Goal: Task Accomplishment & Management: Use online tool/utility

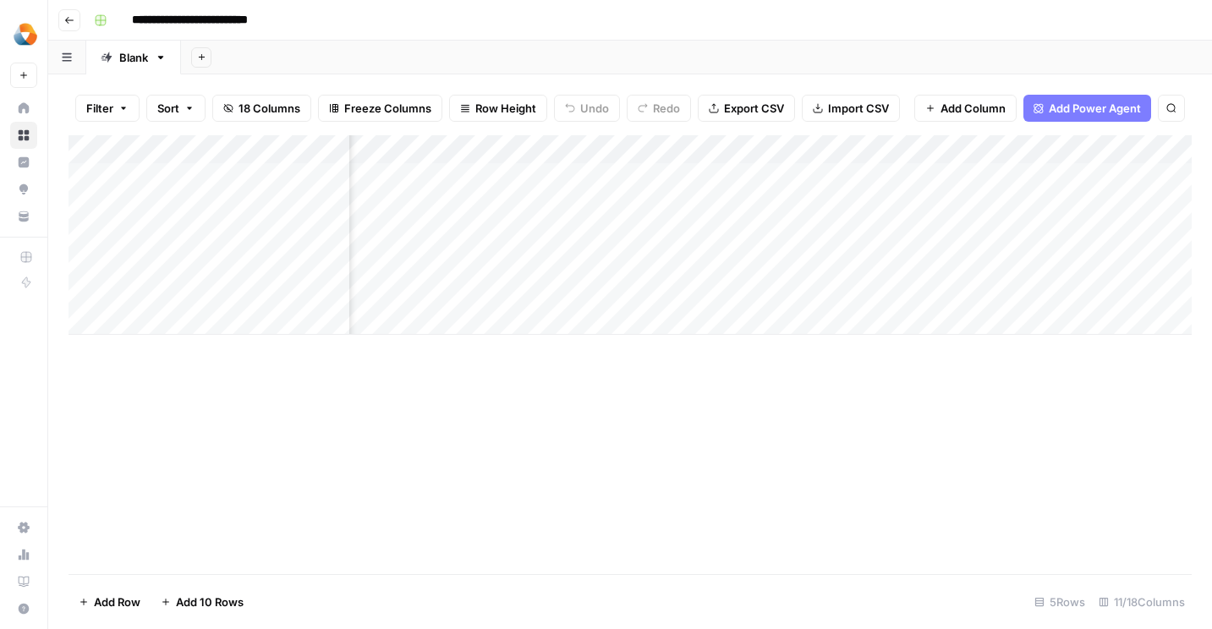
scroll to position [0, 1241]
click at [1123, 144] on span "Add Column" at bounding box center [1152, 149] width 59 height 15
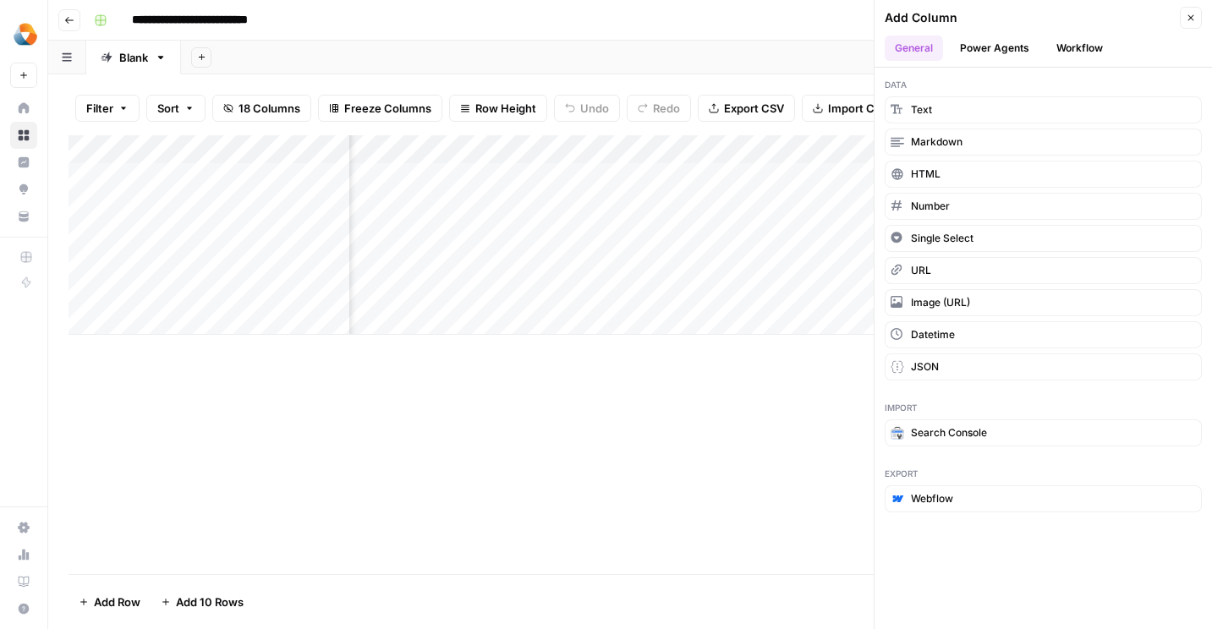
click at [1007, 51] on button "Power Agents" at bounding box center [995, 48] width 90 height 25
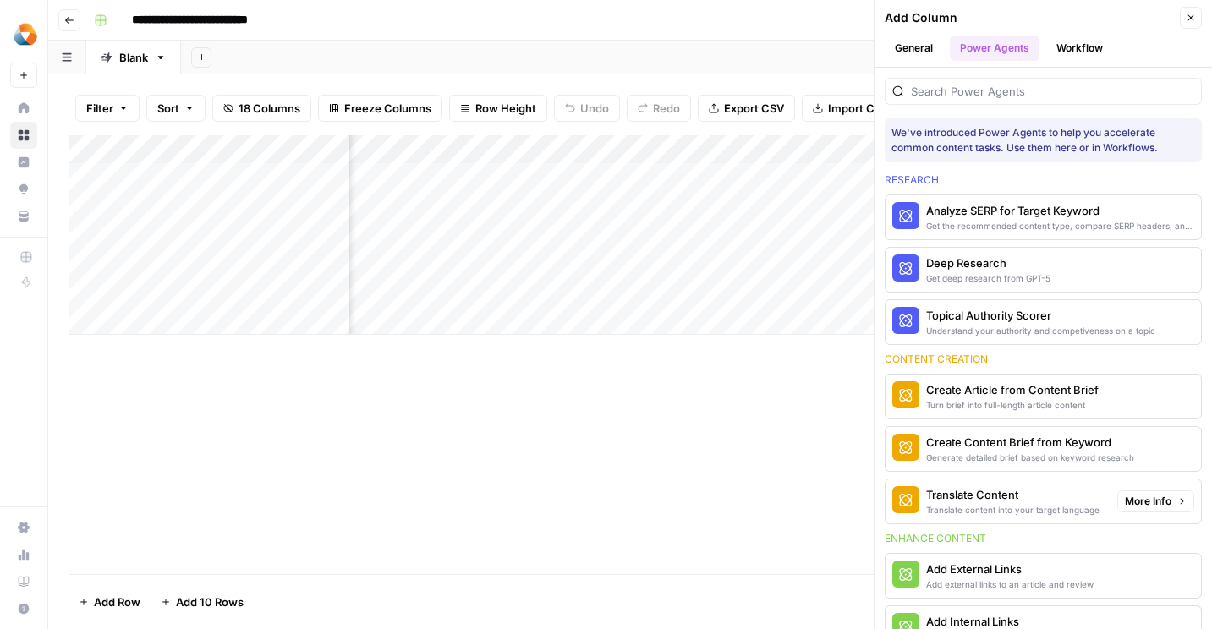
click at [967, 499] on div "Translate Content" at bounding box center [1012, 494] width 173 height 17
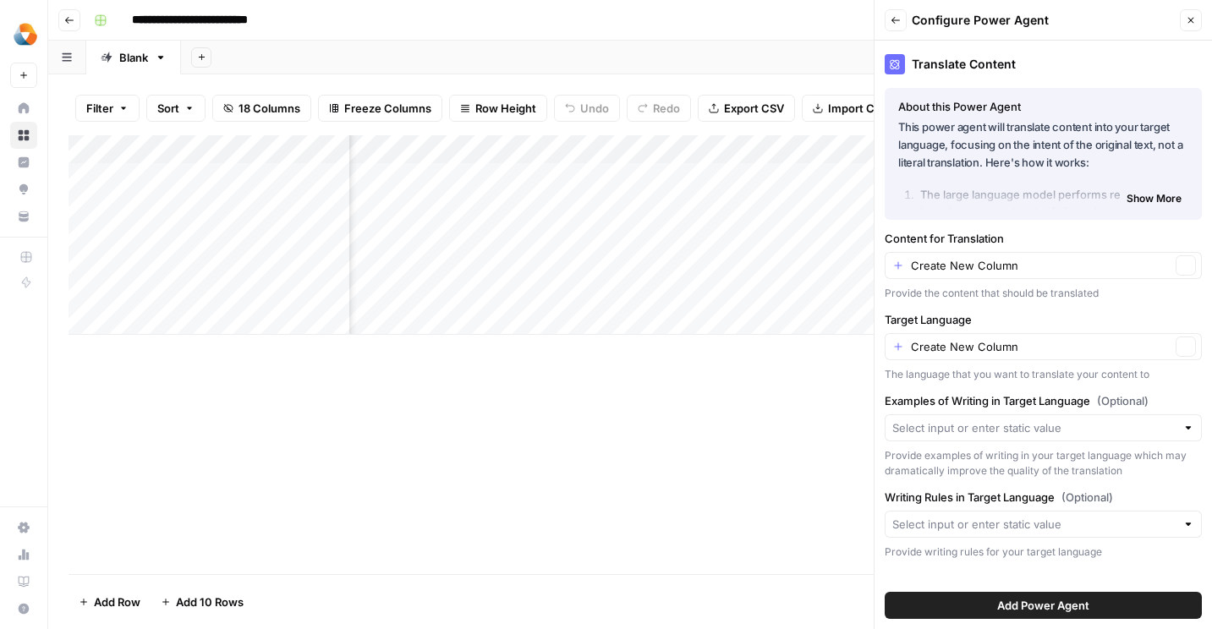
type input "Create New Column"
click at [1036, 348] on input "Target Language" at bounding box center [1041, 346] width 260 height 17
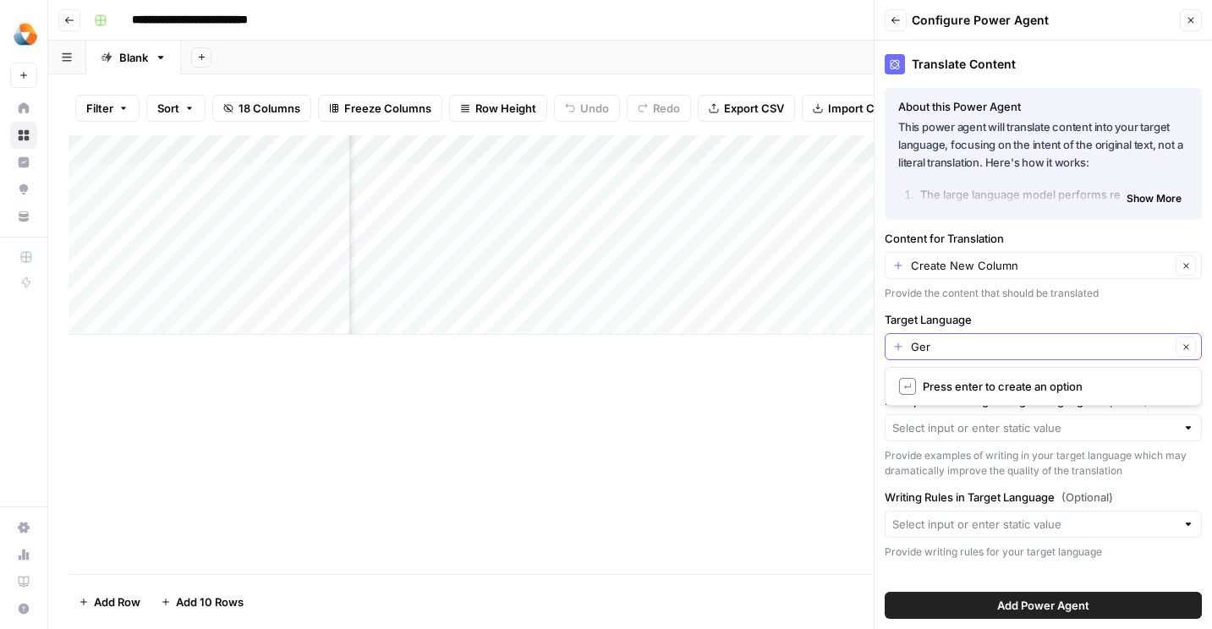
type input "Ger"
click at [991, 348] on input "Ger" at bounding box center [1041, 346] width 260 height 17
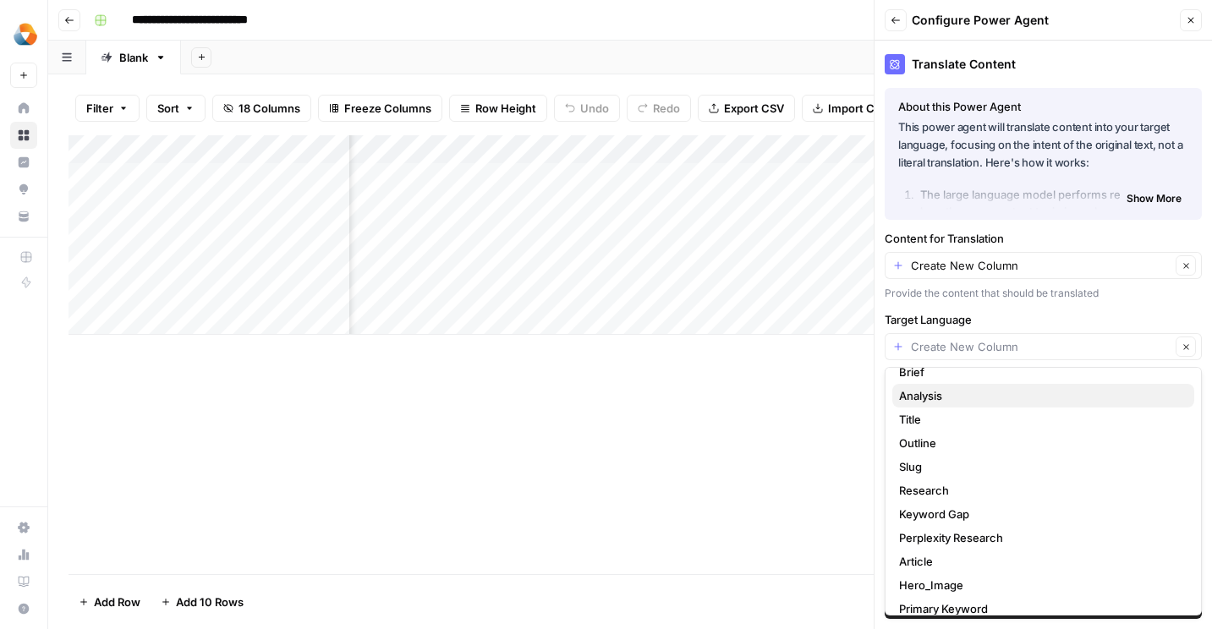
scroll to position [0, 0]
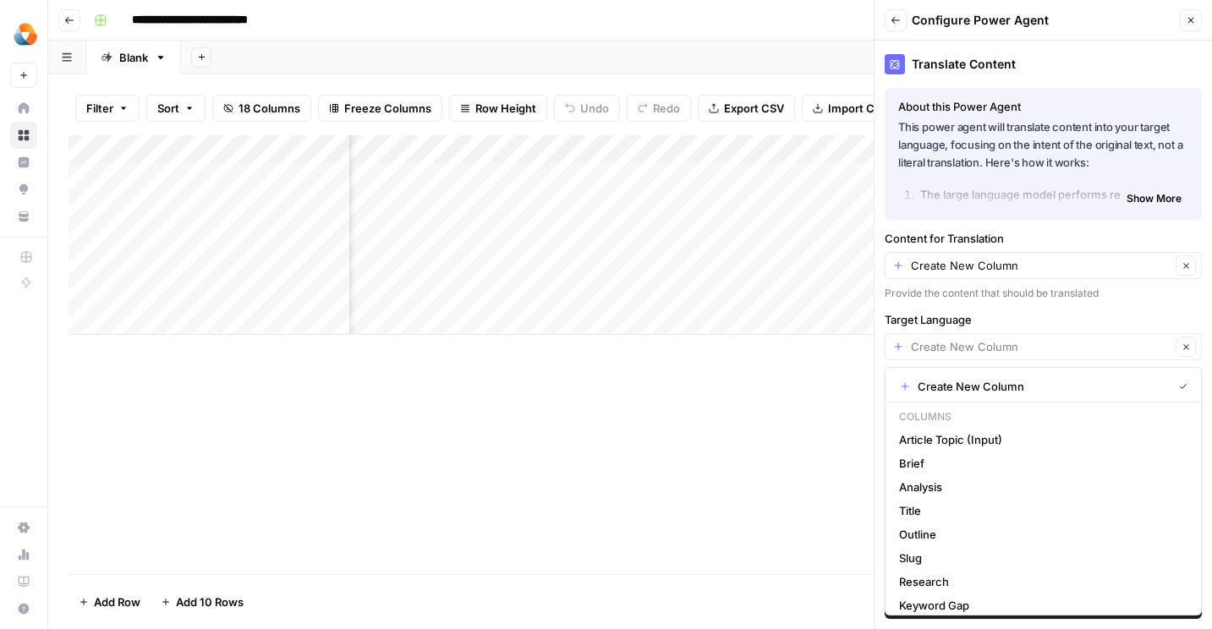
type input "Create New Column"
click at [1097, 298] on div "Provide the content that should be translated" at bounding box center [1043, 293] width 317 height 15
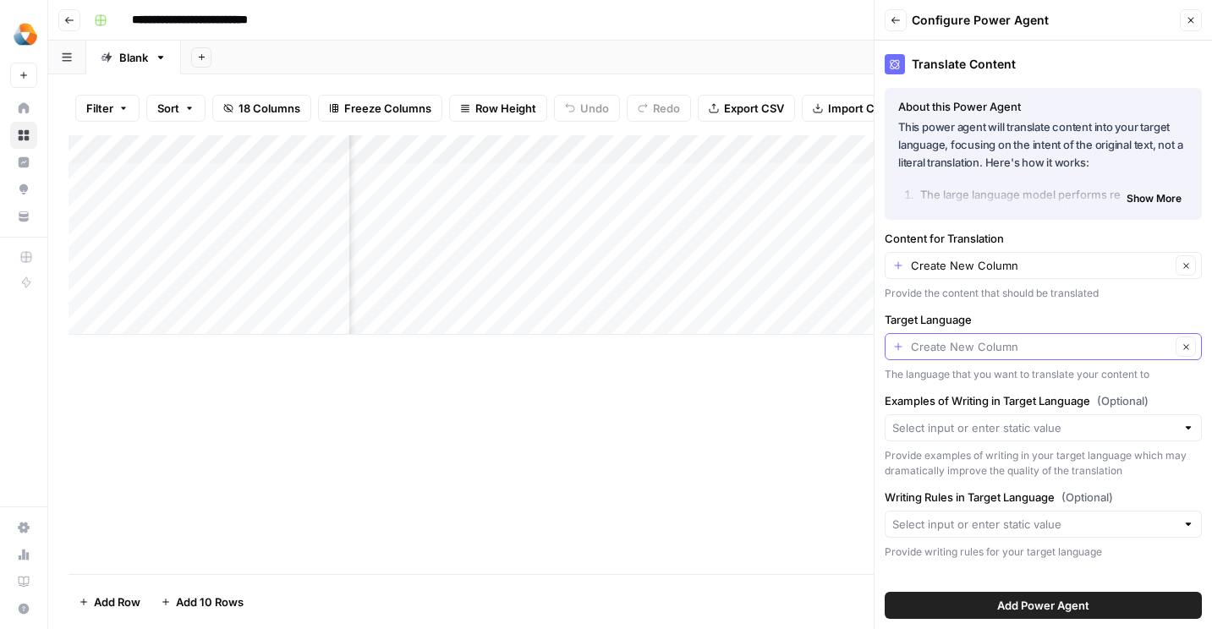
click at [1039, 348] on input "Target Language" at bounding box center [1041, 346] width 260 height 17
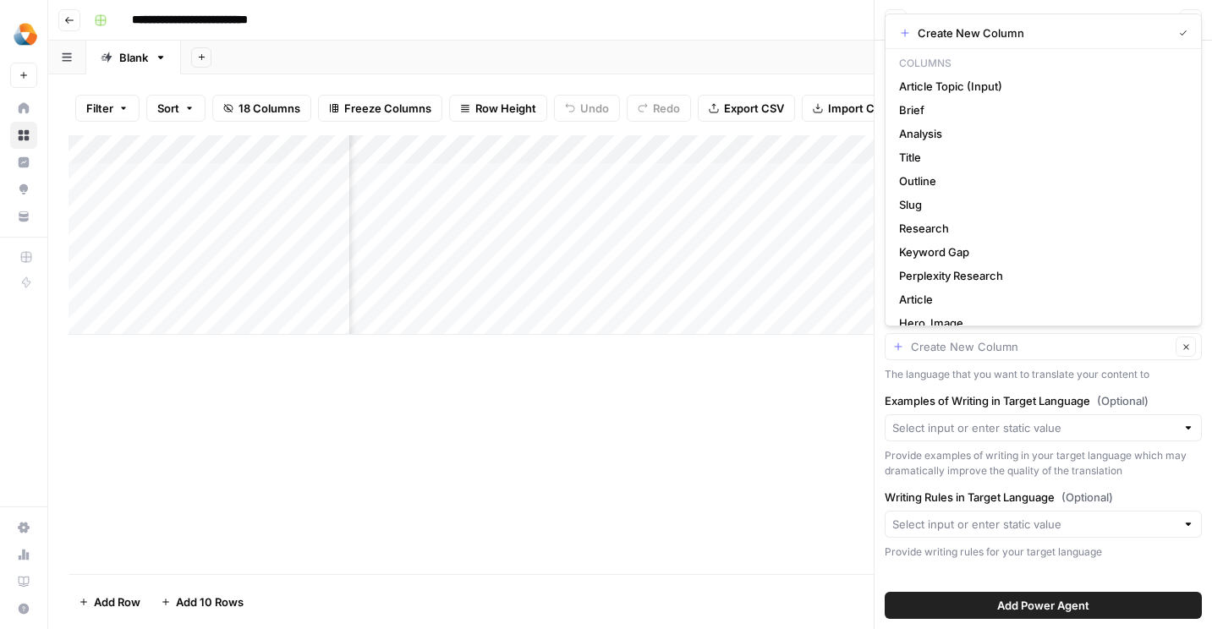
click at [1043, 356] on div "Clear" at bounding box center [1043, 346] width 317 height 27
click at [1043, 384] on div "Translate Content About this Power Agent This power agent will translate conten…" at bounding box center [1042, 335] width 337 height 589
type input "Create New Column"
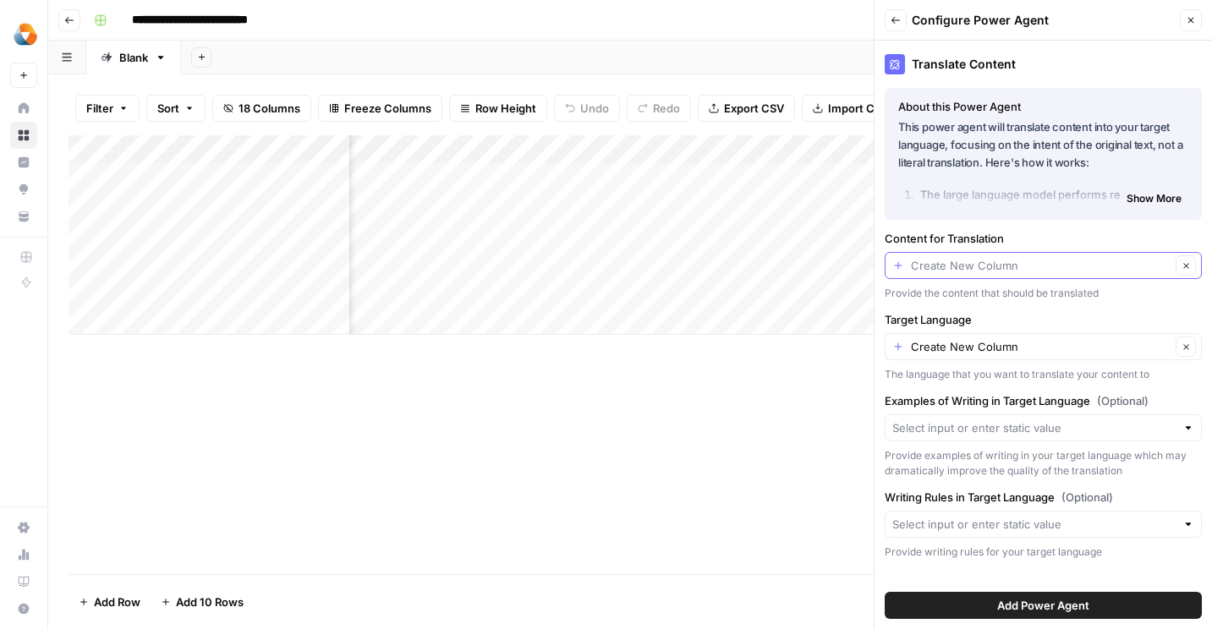
click at [1039, 266] on input "Content for Translation" at bounding box center [1041, 265] width 260 height 17
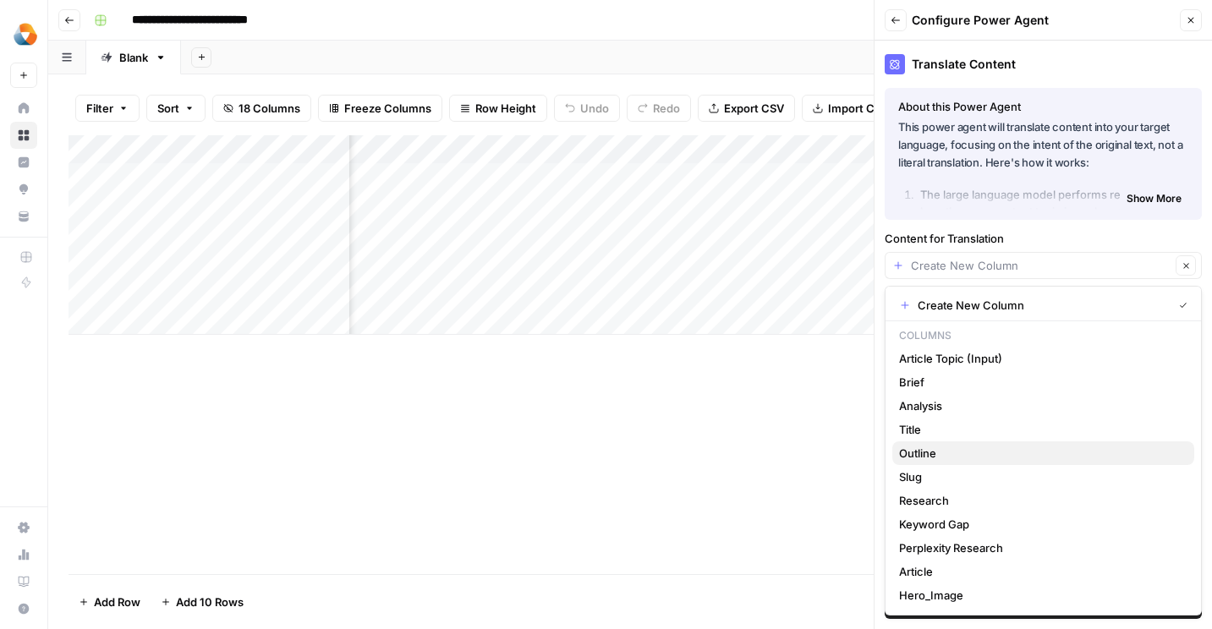
scroll to position [70, 0]
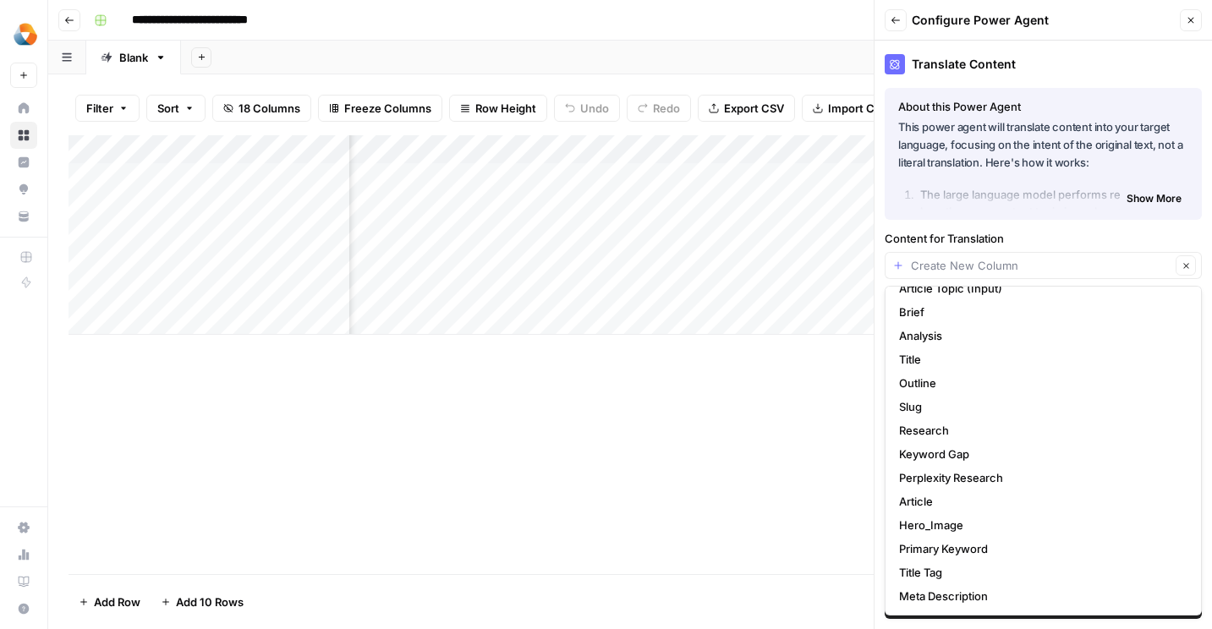
type input "Create New Column"
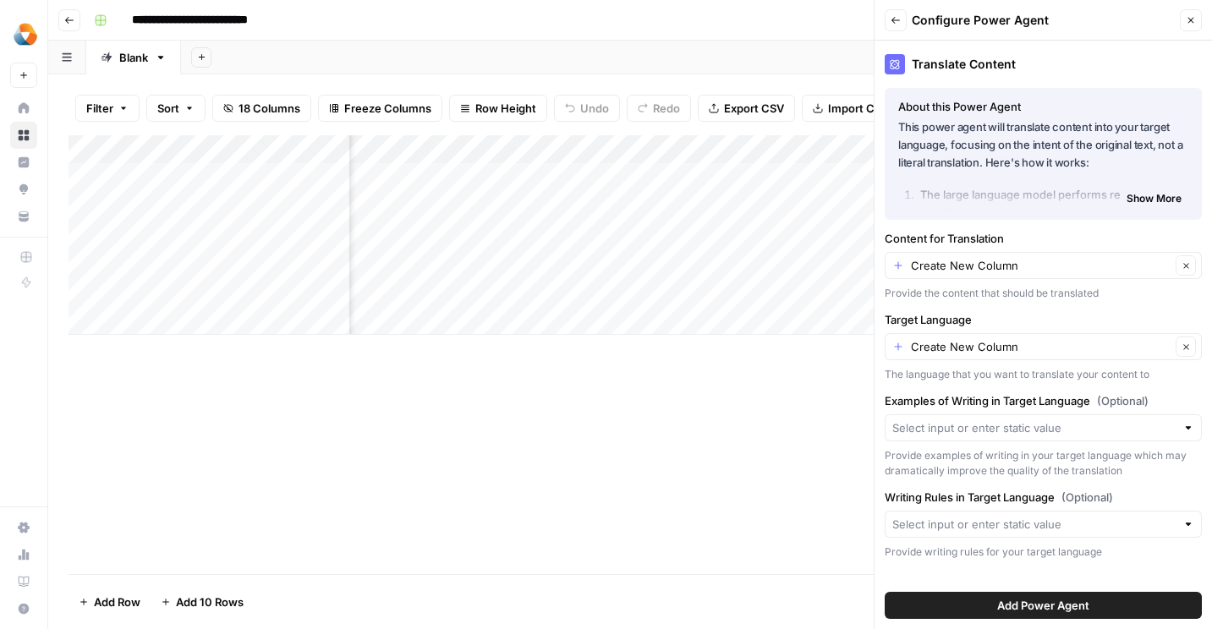
click at [1148, 201] on span "Show More" at bounding box center [1153, 198] width 55 height 15
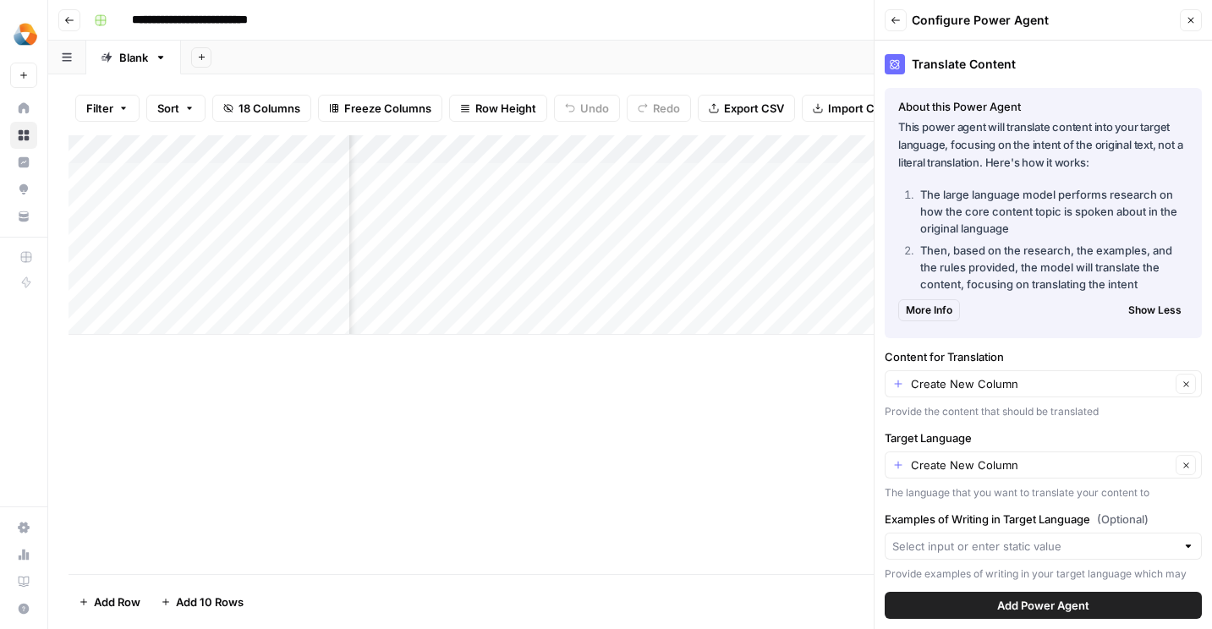
click at [1092, 374] on div "Create New Column Clear" at bounding box center [1043, 383] width 317 height 27
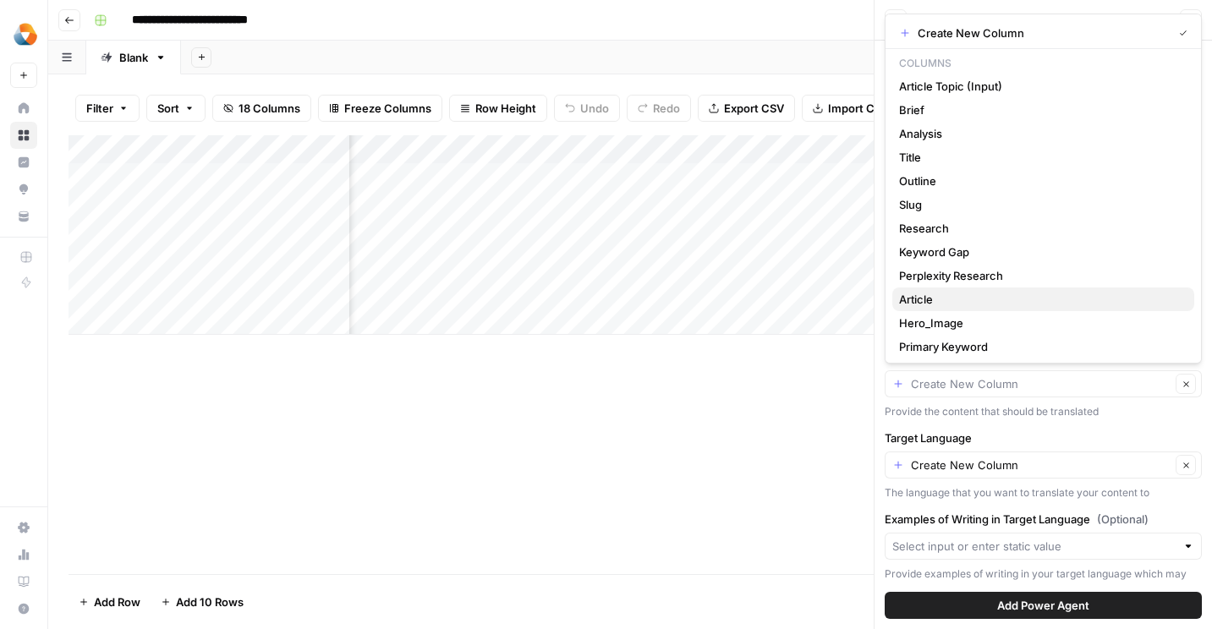
click at [970, 304] on span "Article" at bounding box center [1040, 299] width 282 height 17
type input "Article"
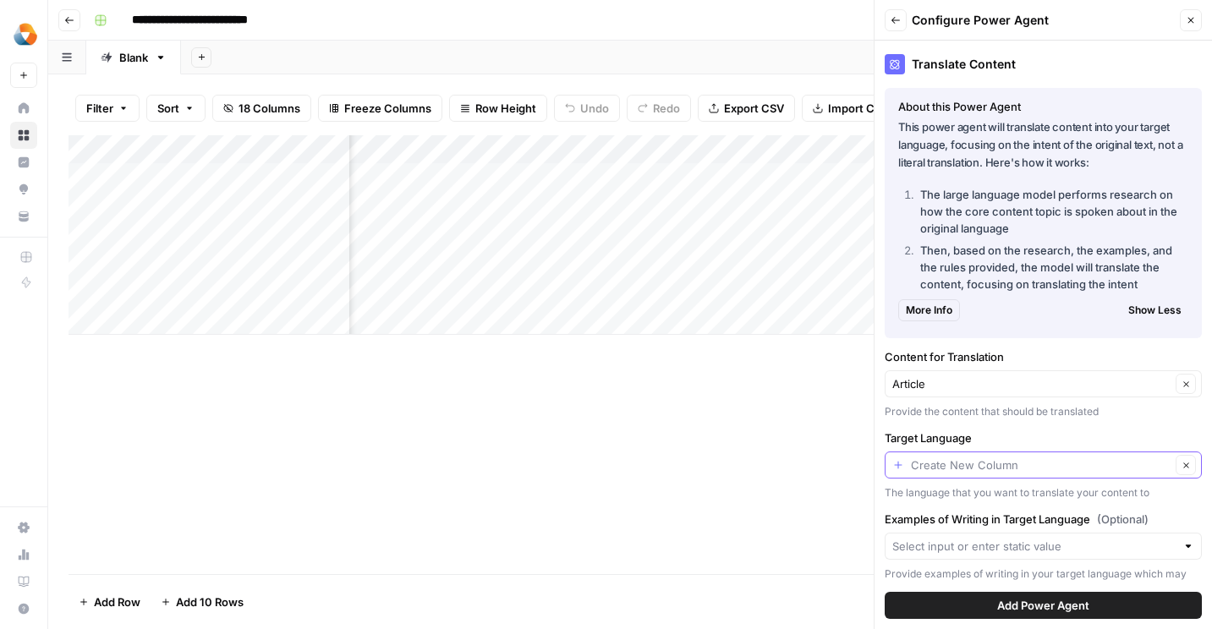
click at [1015, 465] on input "Target Language" at bounding box center [1041, 465] width 260 height 17
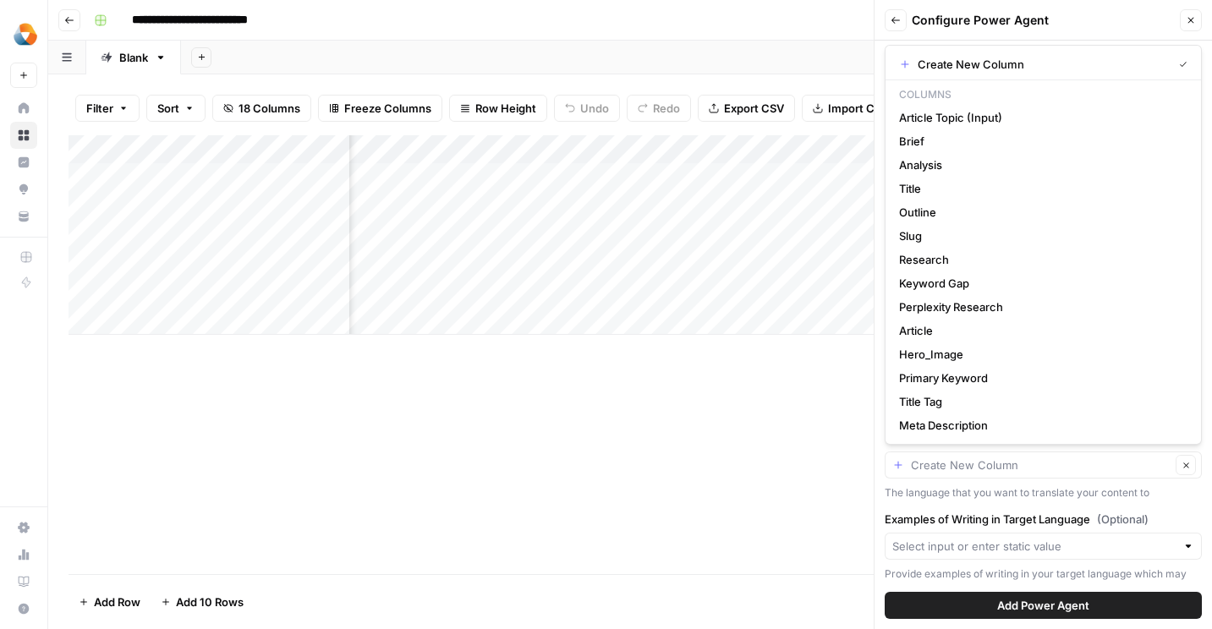
type input "Create New Column"
click at [914, 496] on div "The language that you want to translate your content to" at bounding box center [1043, 492] width 317 height 15
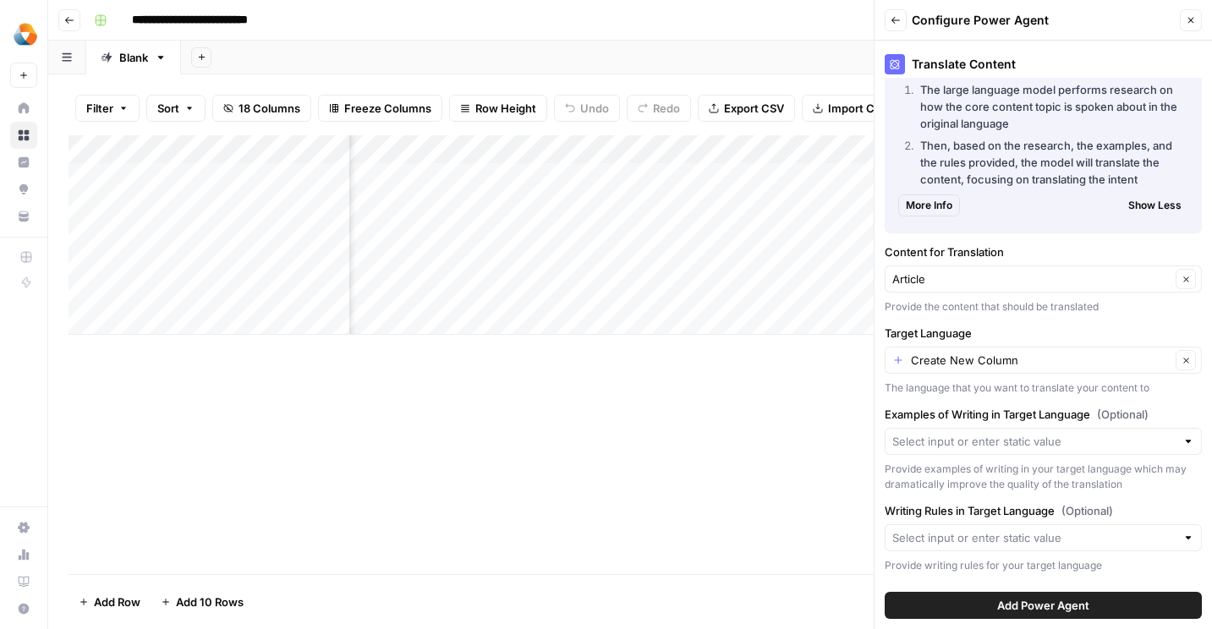
scroll to position [107, 0]
click at [1185, 356] on icon "button" at bounding box center [1185, 358] width 9 height 9
click at [1098, 364] on input "Target Language" at bounding box center [1033, 358] width 283 height 17
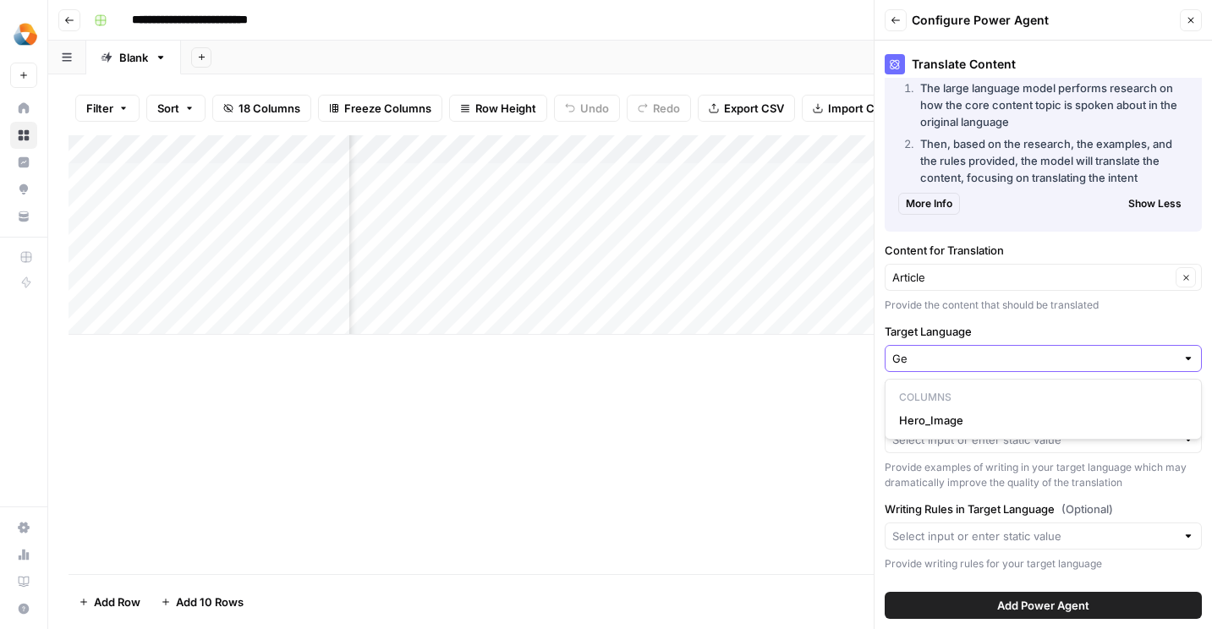
type input "G"
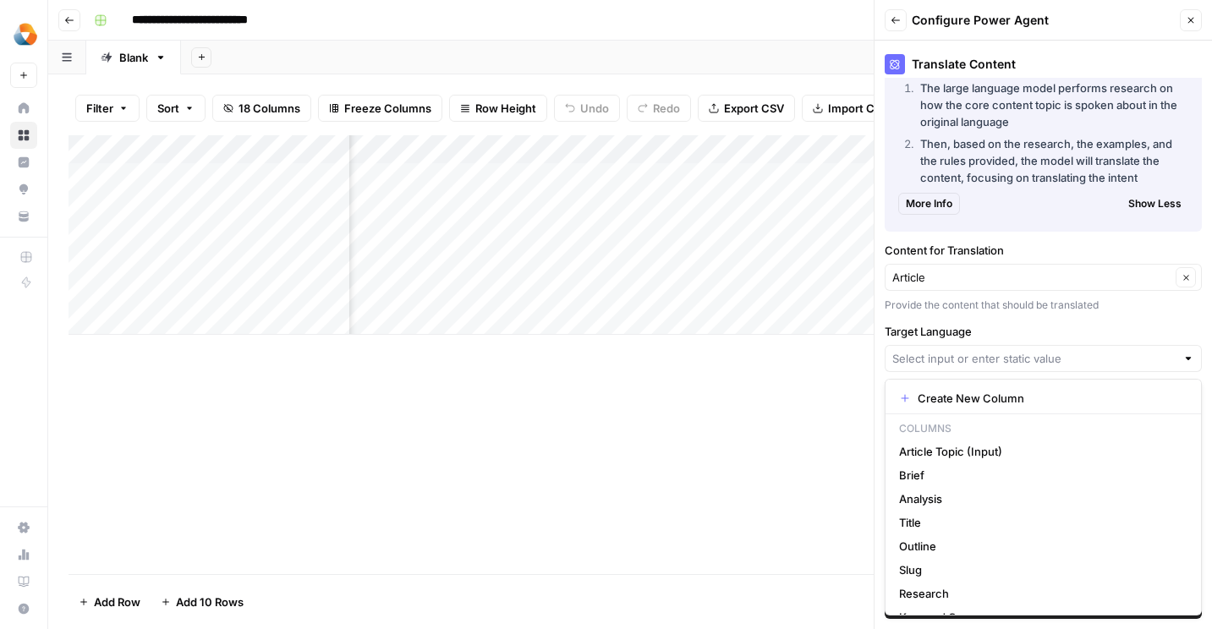
click at [1071, 322] on div "Translate Content About this Power Agent This power agent will translate conten…" at bounding box center [1042, 335] width 337 height 589
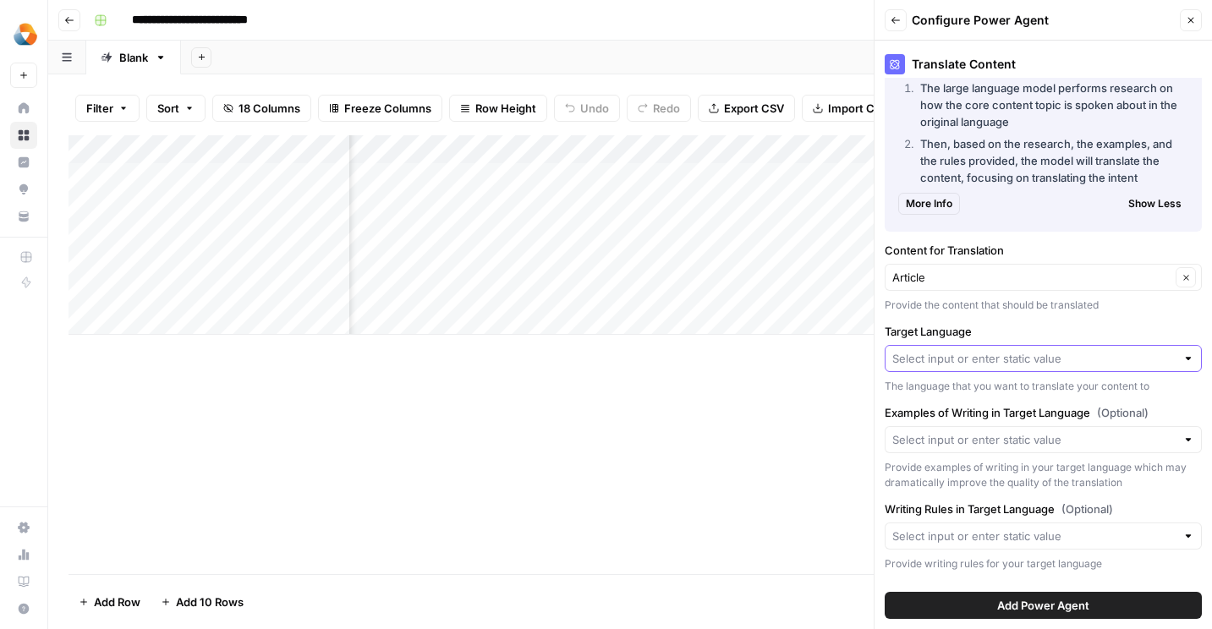
click at [1060, 363] on input "Target Language" at bounding box center [1033, 358] width 283 height 17
click at [944, 395] on div "Translate Content About this Power Agent This power agent will translate conten…" at bounding box center [1042, 335] width 337 height 589
click at [941, 363] on input "Target Language" at bounding box center [1033, 358] width 283 height 17
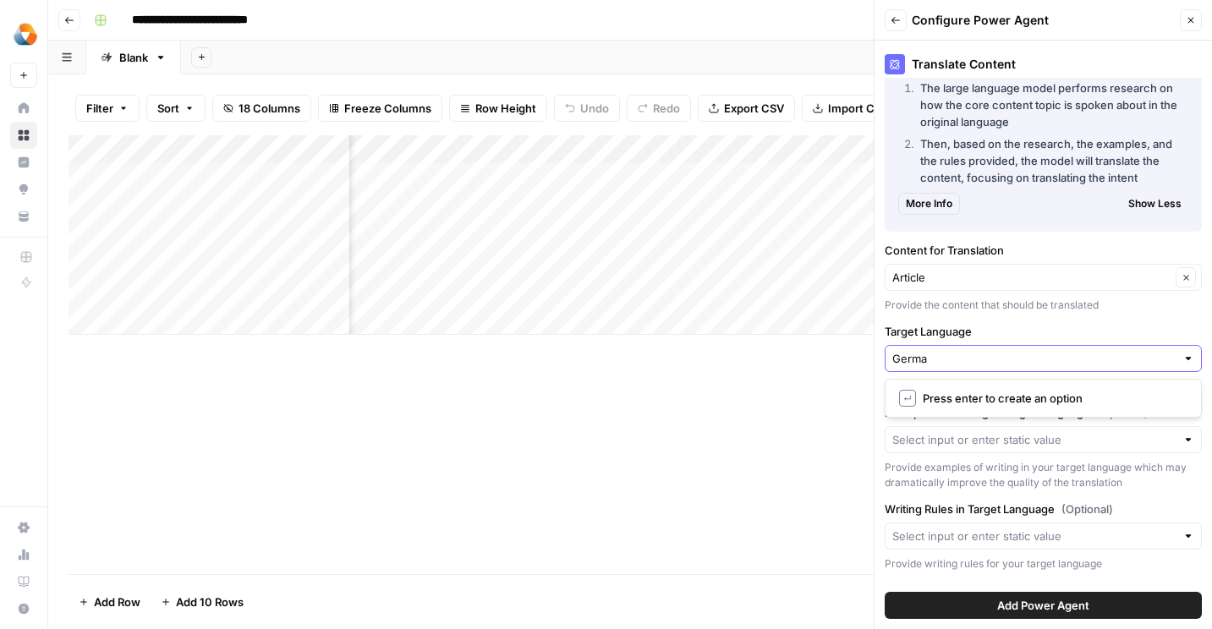
type input "German"
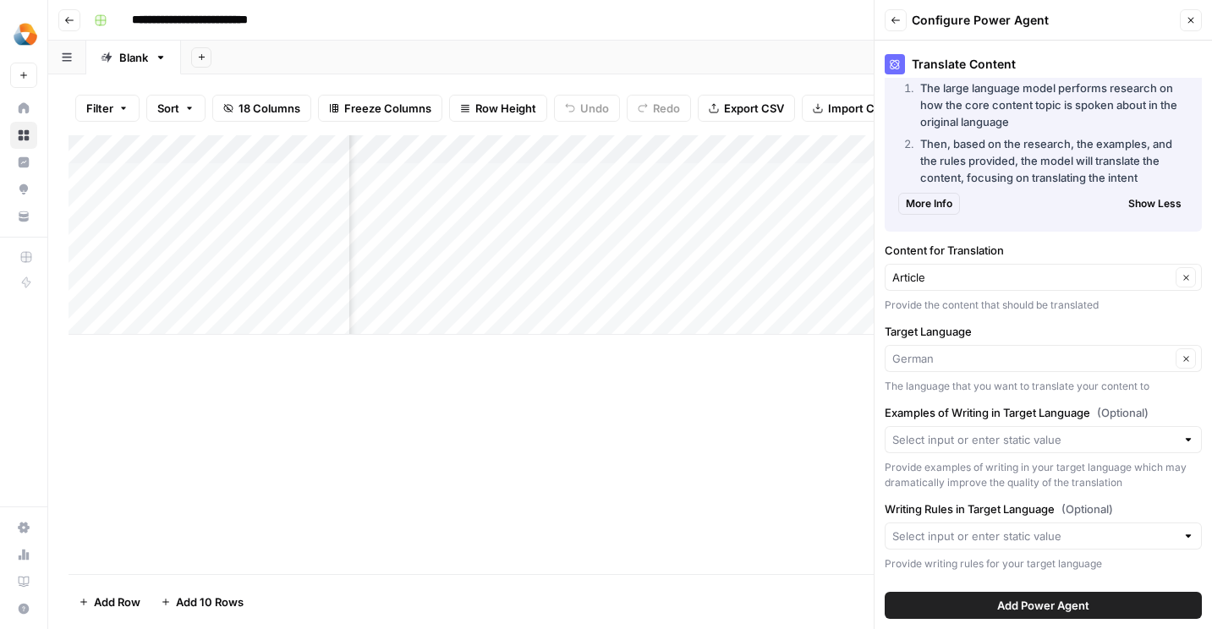
type input "German"
click at [1006, 605] on span "Add Power Agent" at bounding box center [1043, 605] width 92 height 17
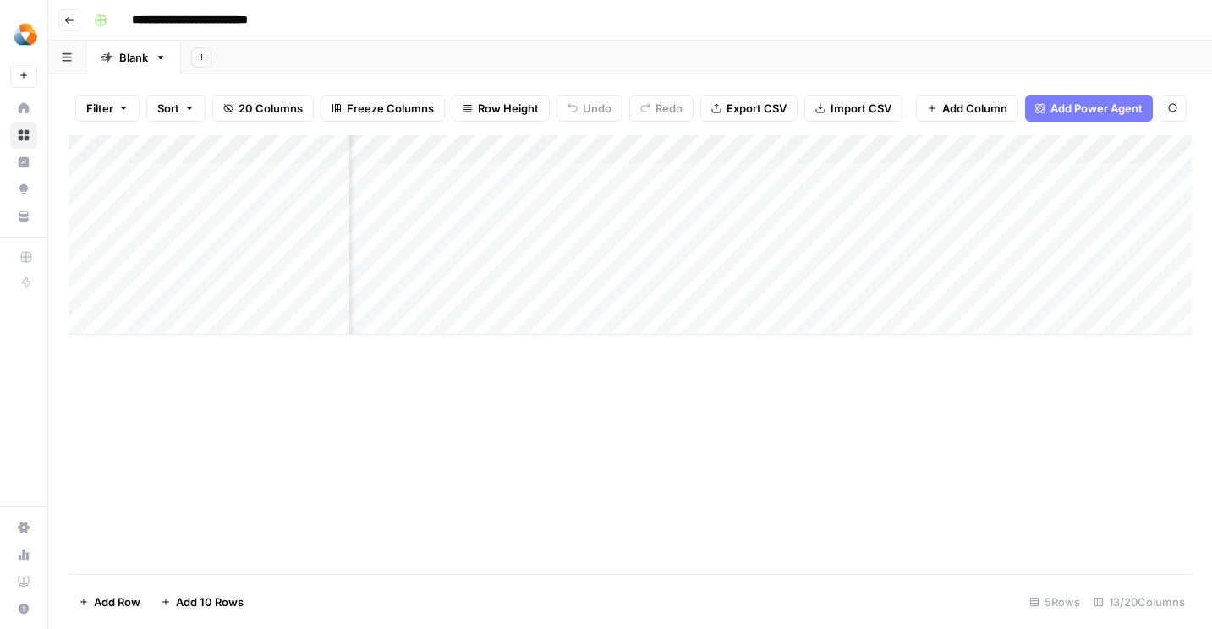
scroll to position [0, 1448]
click at [961, 291] on div "Add Column" at bounding box center [629, 235] width 1123 height 200
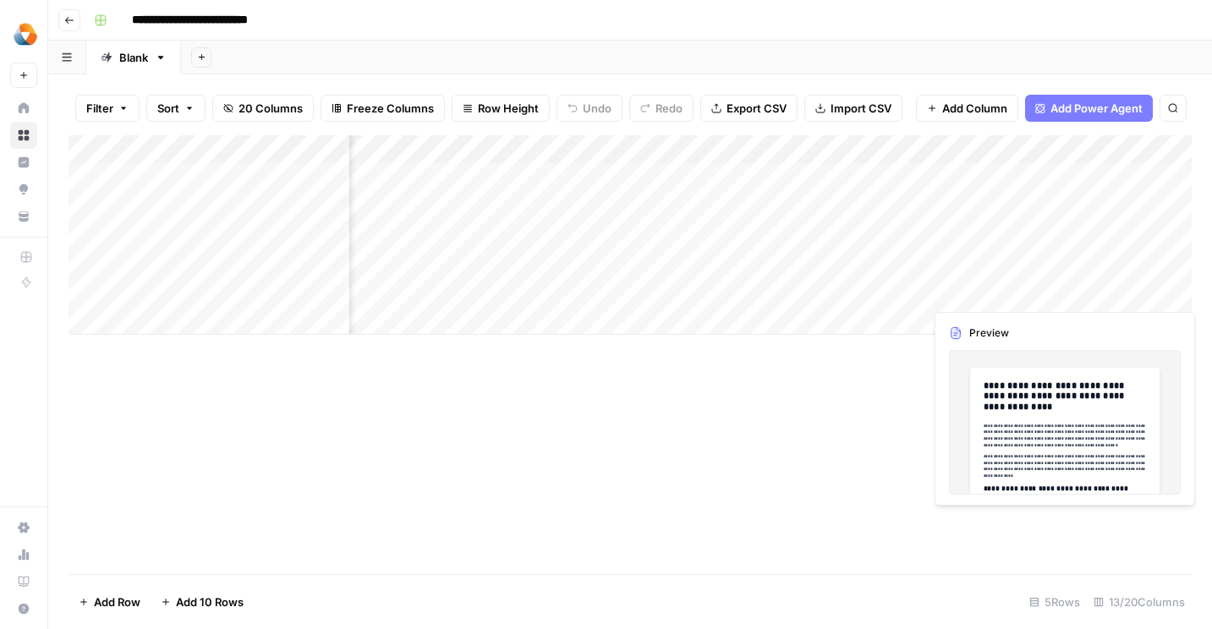
scroll to position [0, 1542]
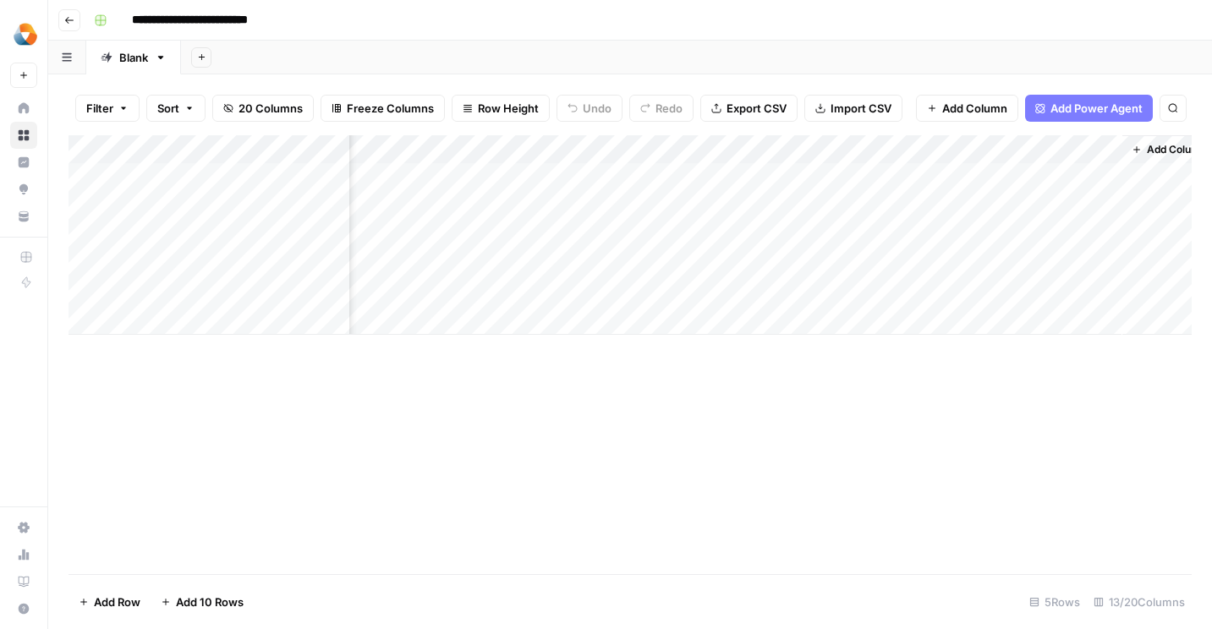
click at [1043, 289] on div "Add Column" at bounding box center [629, 235] width 1123 height 200
click at [1108, 288] on div "Add Column" at bounding box center [629, 235] width 1123 height 200
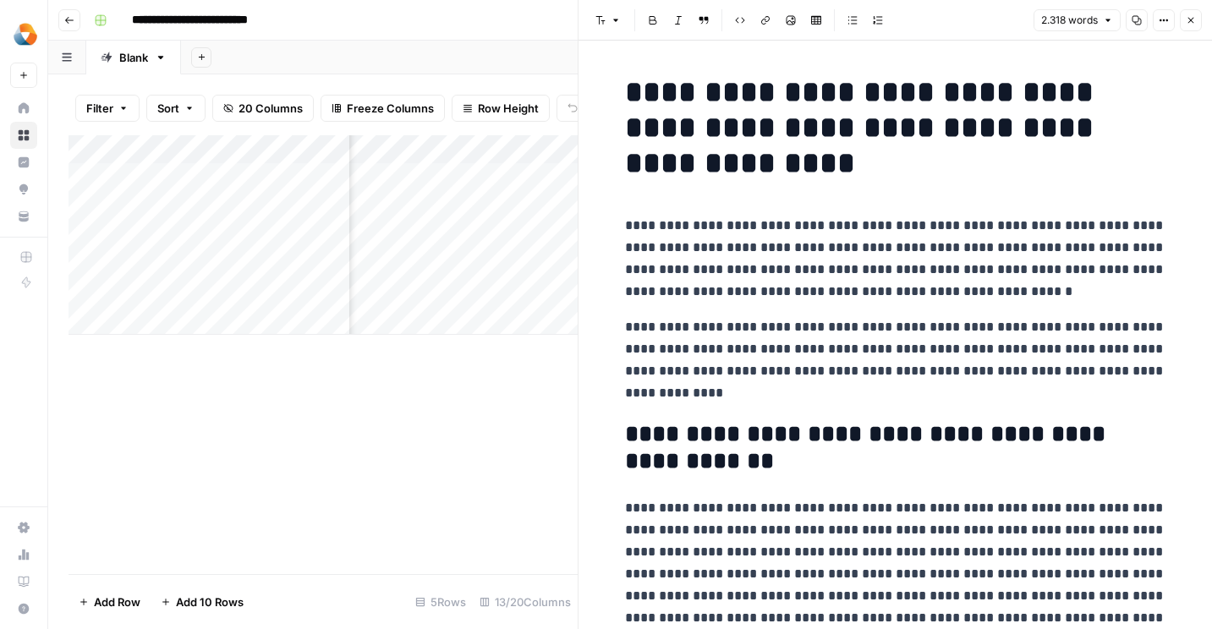
click at [227, 380] on div "Add Column" at bounding box center [322, 354] width 509 height 439
click at [1197, 24] on button "Close" at bounding box center [1191, 20] width 22 height 22
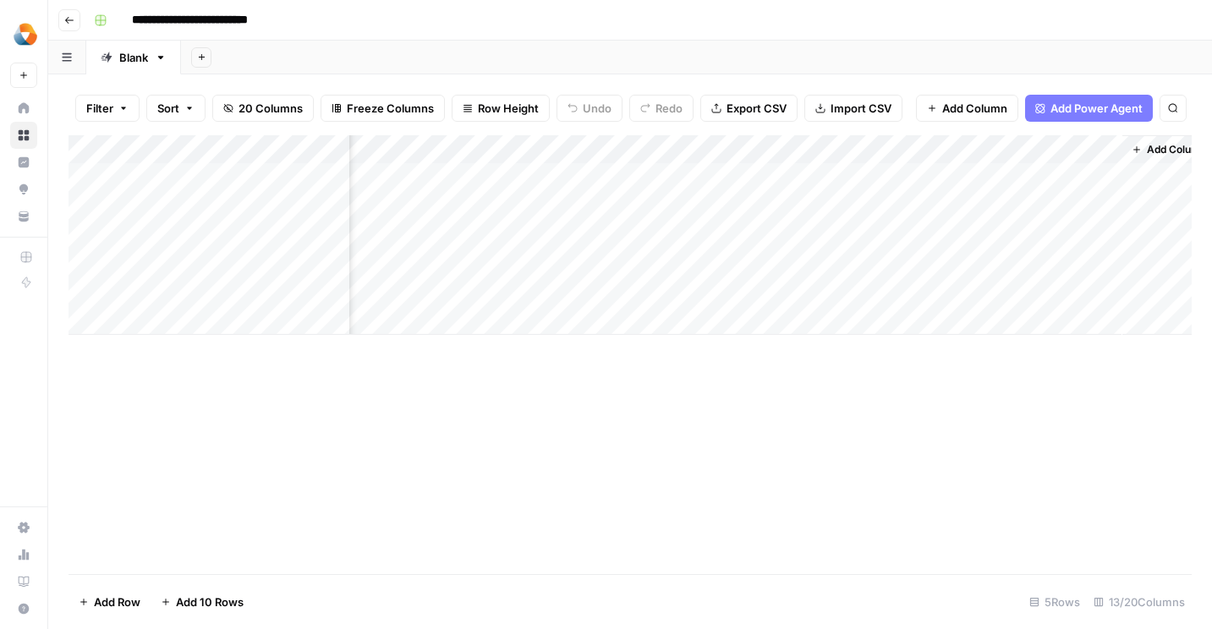
click at [988, 292] on div "Add Column" at bounding box center [629, 235] width 1123 height 200
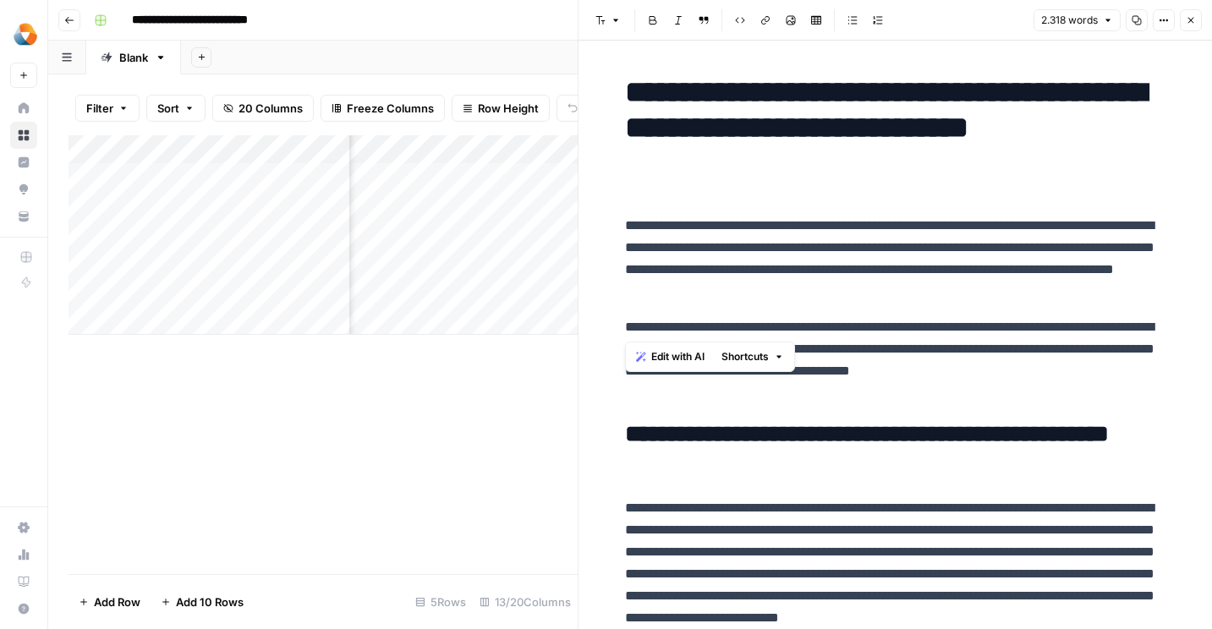
drag, startPoint x: 625, startPoint y: 225, endPoint x: 1141, endPoint y: 304, distance: 521.8
click at [681, 359] on span "Edit with AI" at bounding box center [677, 356] width 53 height 15
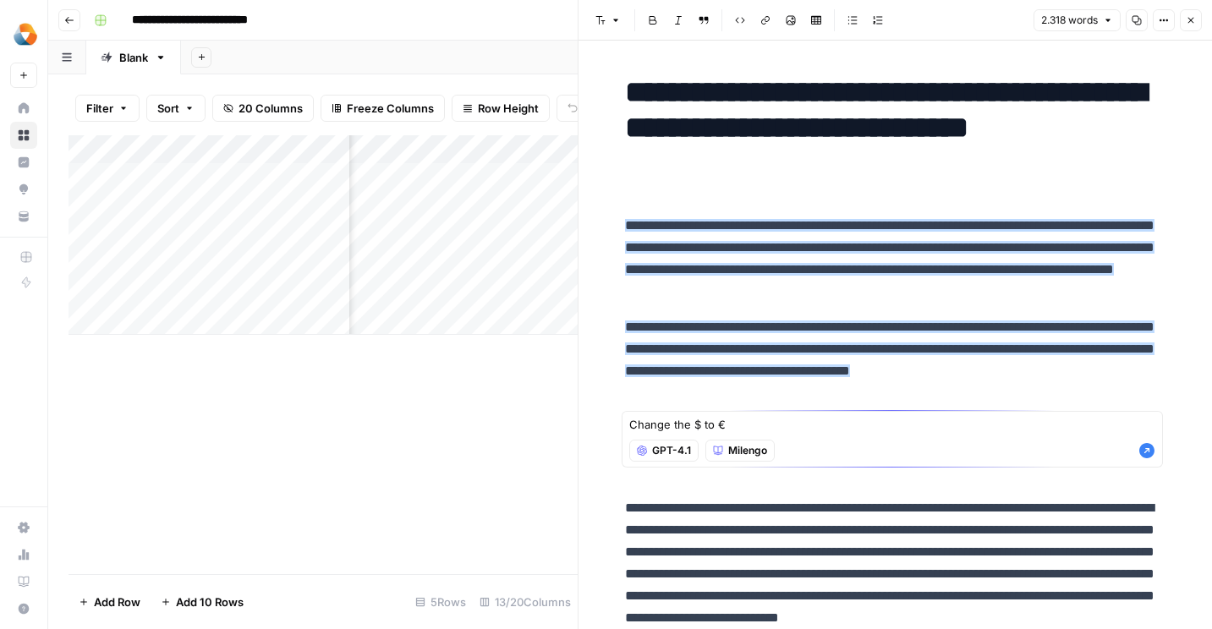
type textarea "Change the $ to €"
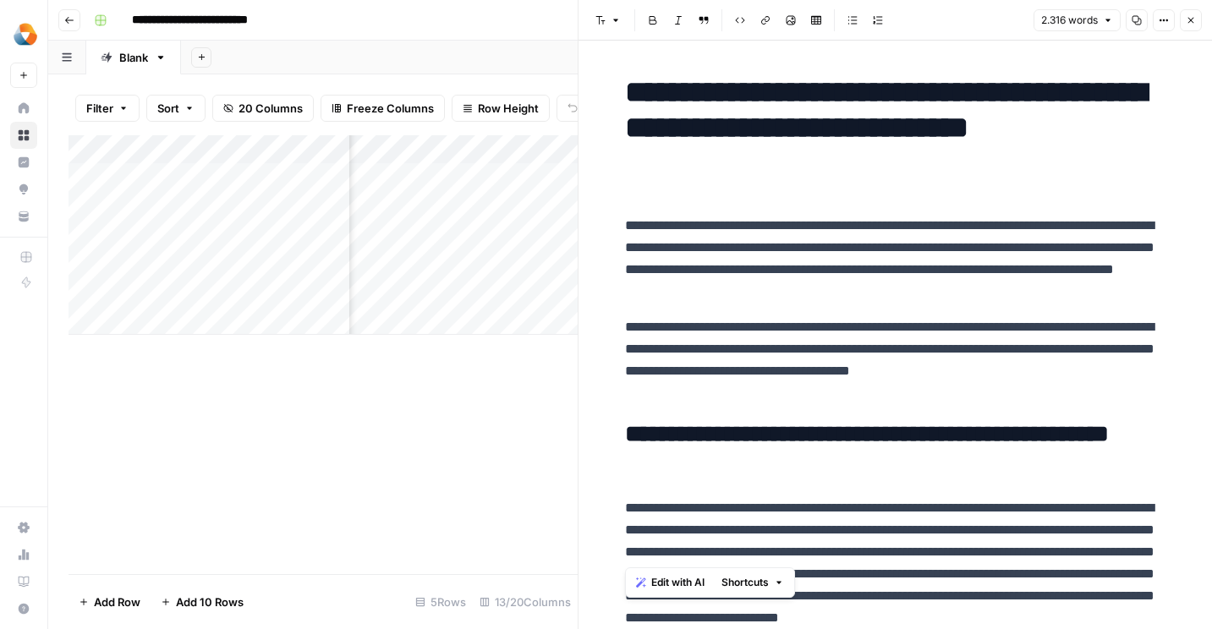
drag, startPoint x: 633, startPoint y: 80, endPoint x: 1011, endPoint y: 560, distance: 610.6
click at [527, 75] on div "Filter Sort 20 Columns Freeze Columns Row Height Undo Redo Export CSV Import CS…" at bounding box center [312, 351] width 529 height 555
click at [1192, 23] on icon "button" at bounding box center [1191, 20] width 10 height 10
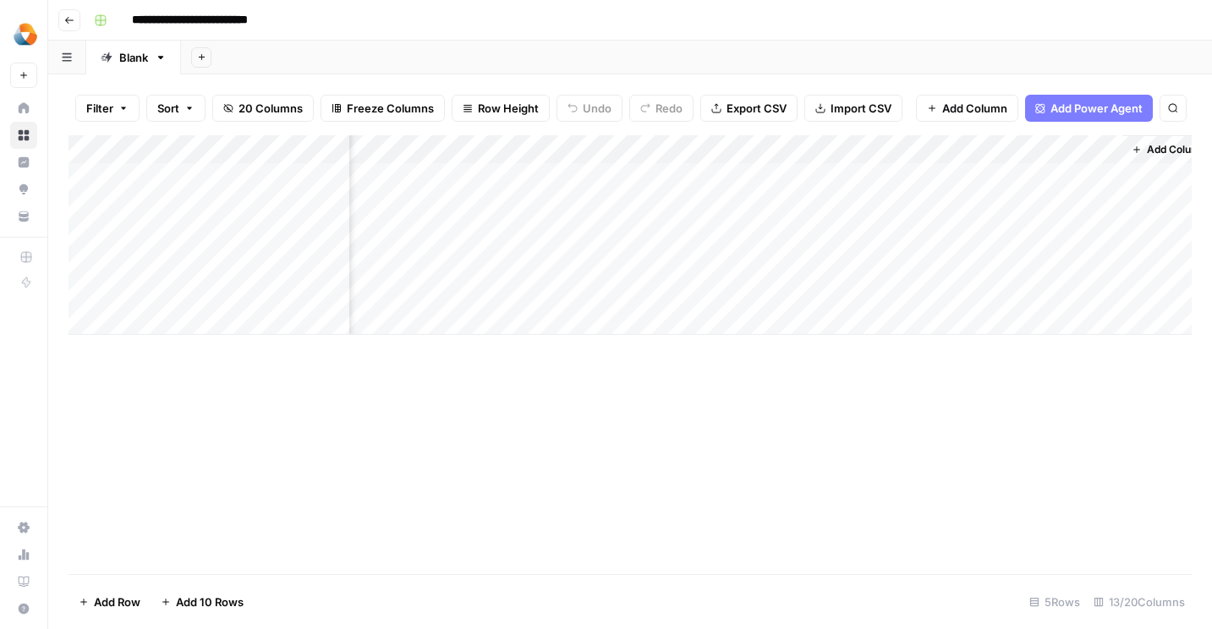
scroll to position [0, 1567]
click at [976, 291] on div "Add Column" at bounding box center [629, 235] width 1123 height 200
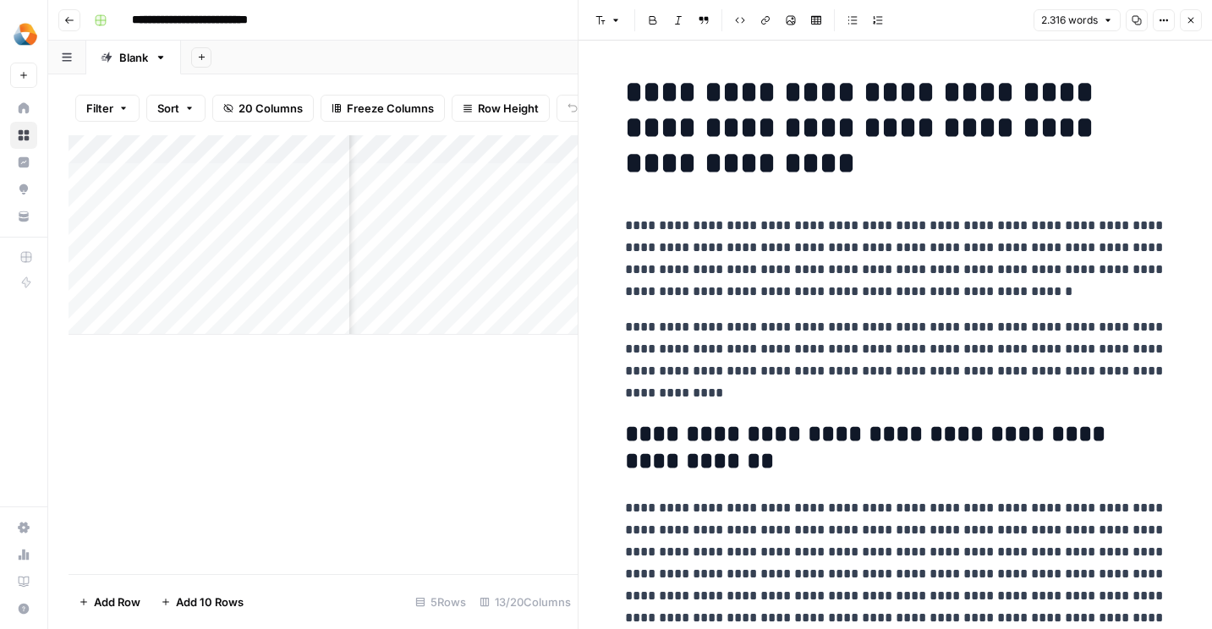
scroll to position [117, 0]
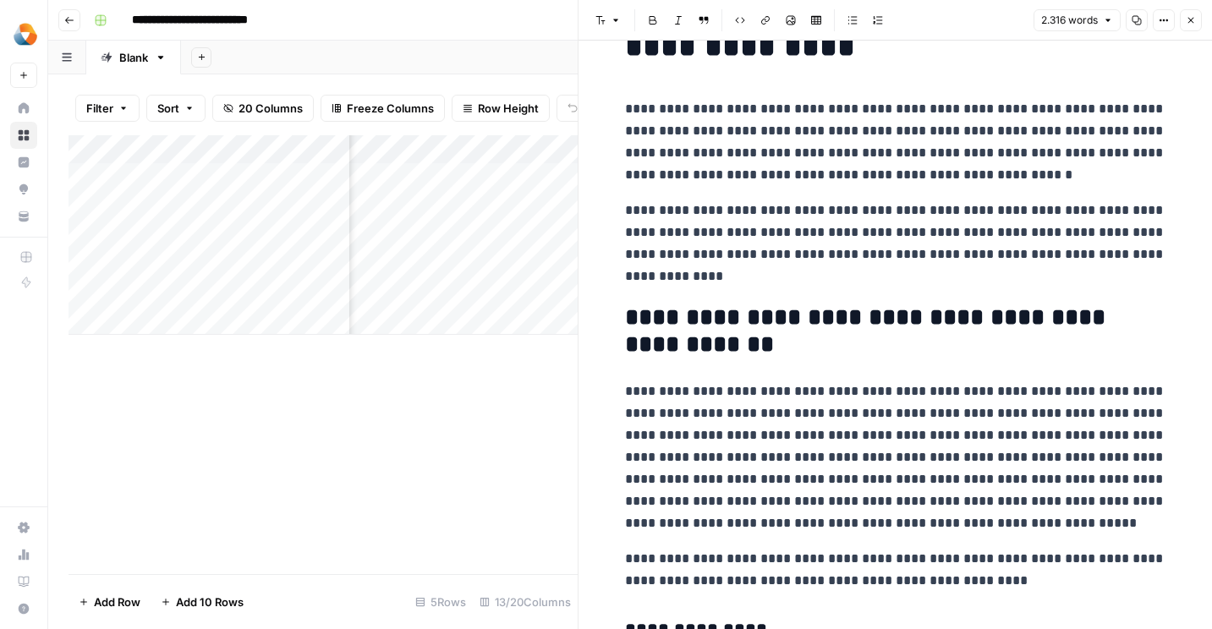
click at [1196, 18] on button "Close" at bounding box center [1191, 20] width 22 height 22
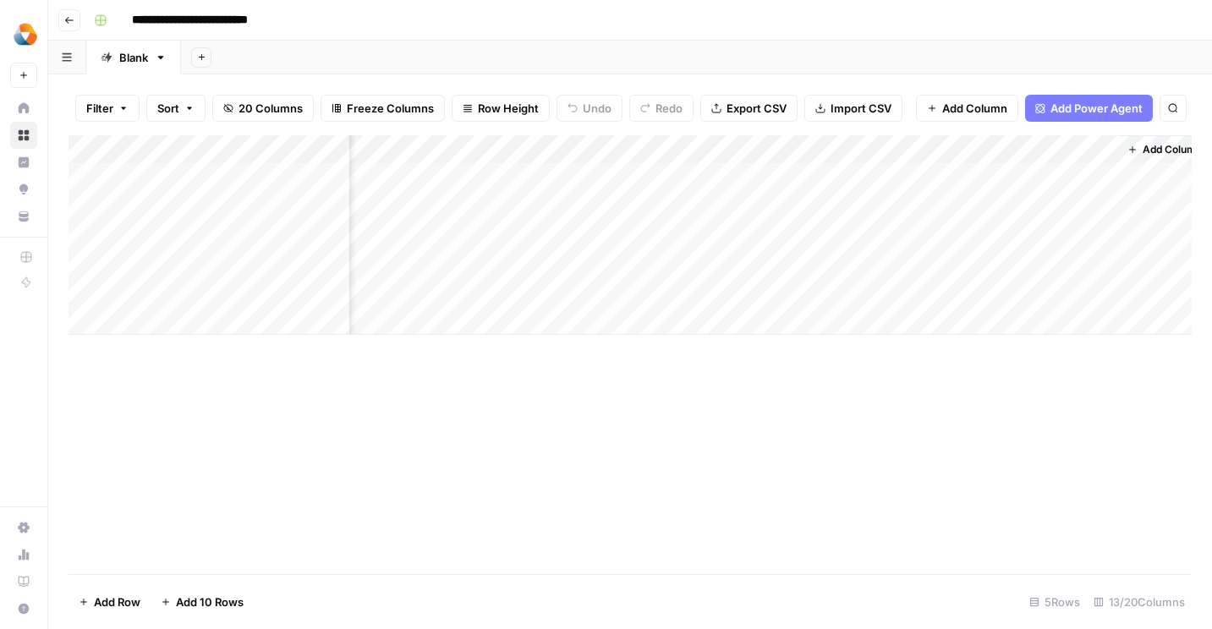
scroll to position [0, 1567]
click at [1130, 152] on span "Add Column" at bounding box center [1152, 149] width 59 height 15
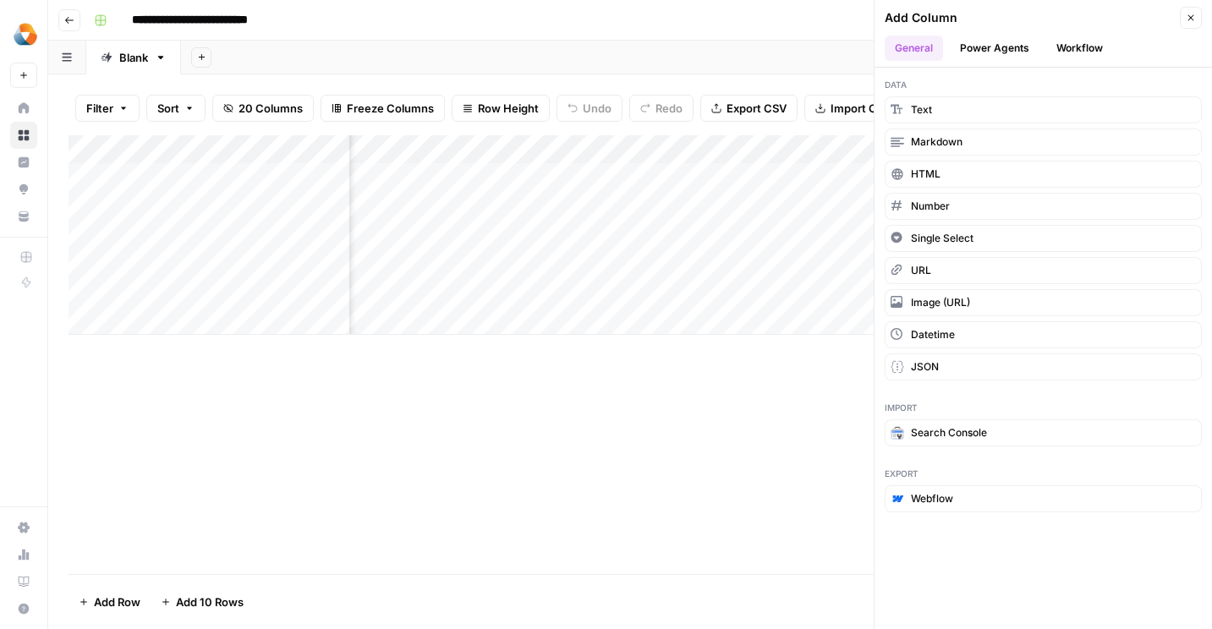
click at [987, 47] on button "Power Agents" at bounding box center [995, 48] width 90 height 25
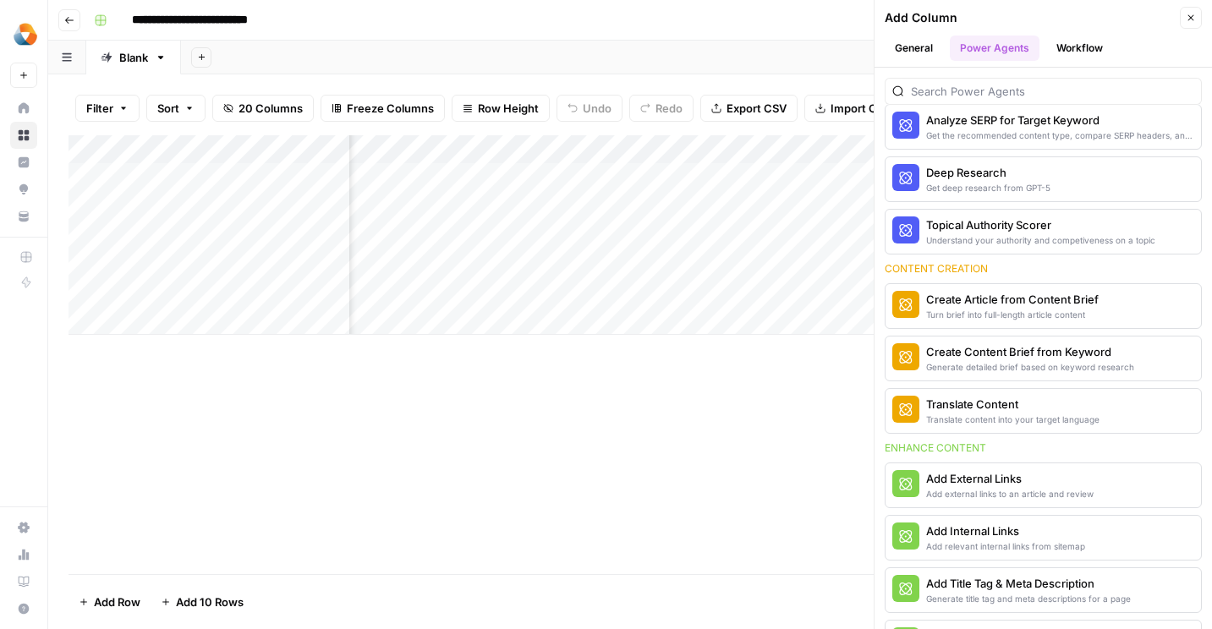
scroll to position [0, 0]
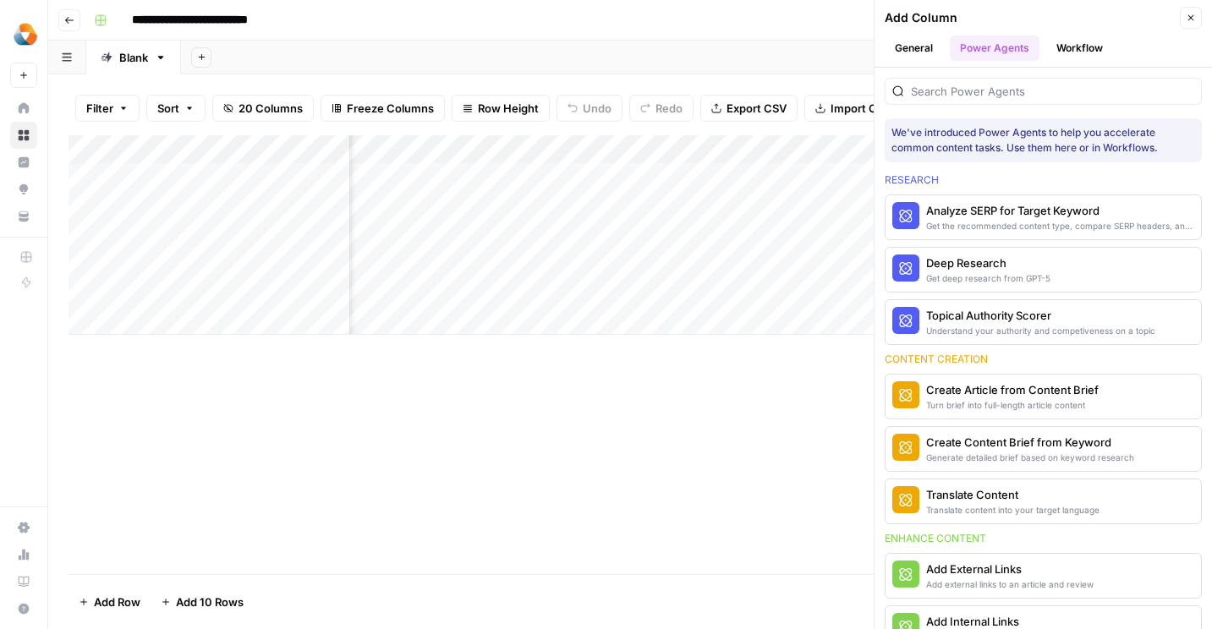
click at [1073, 43] on button "Workflow" at bounding box center [1079, 48] width 67 height 25
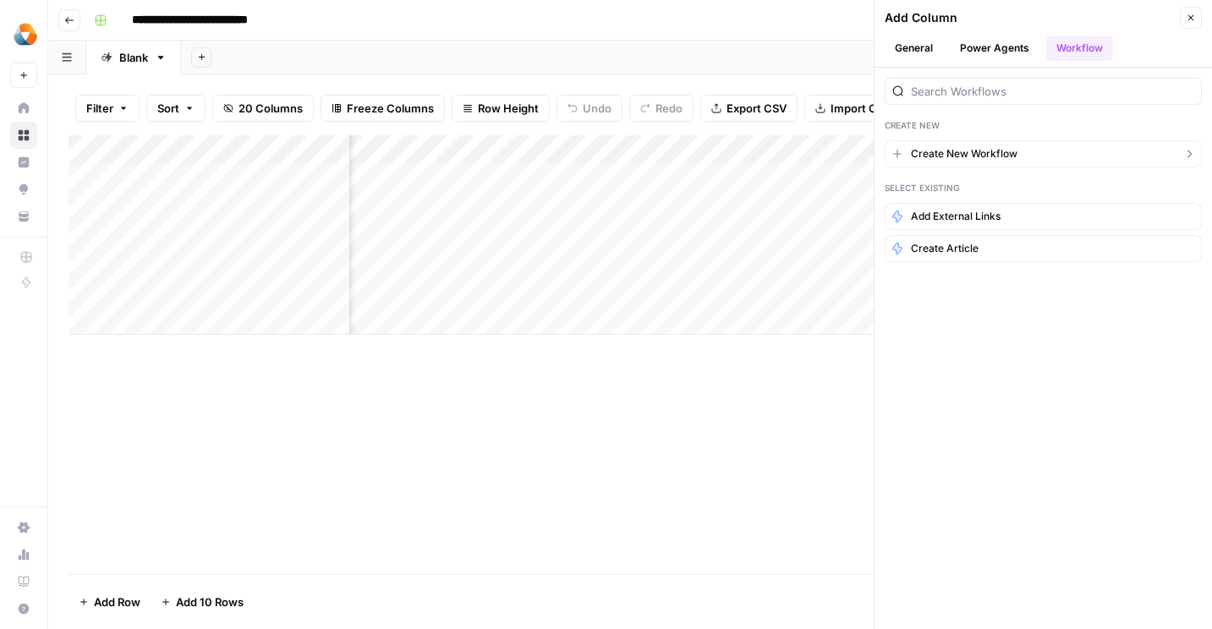
click at [983, 155] on span "Create New Workflow" at bounding box center [964, 153] width 107 height 15
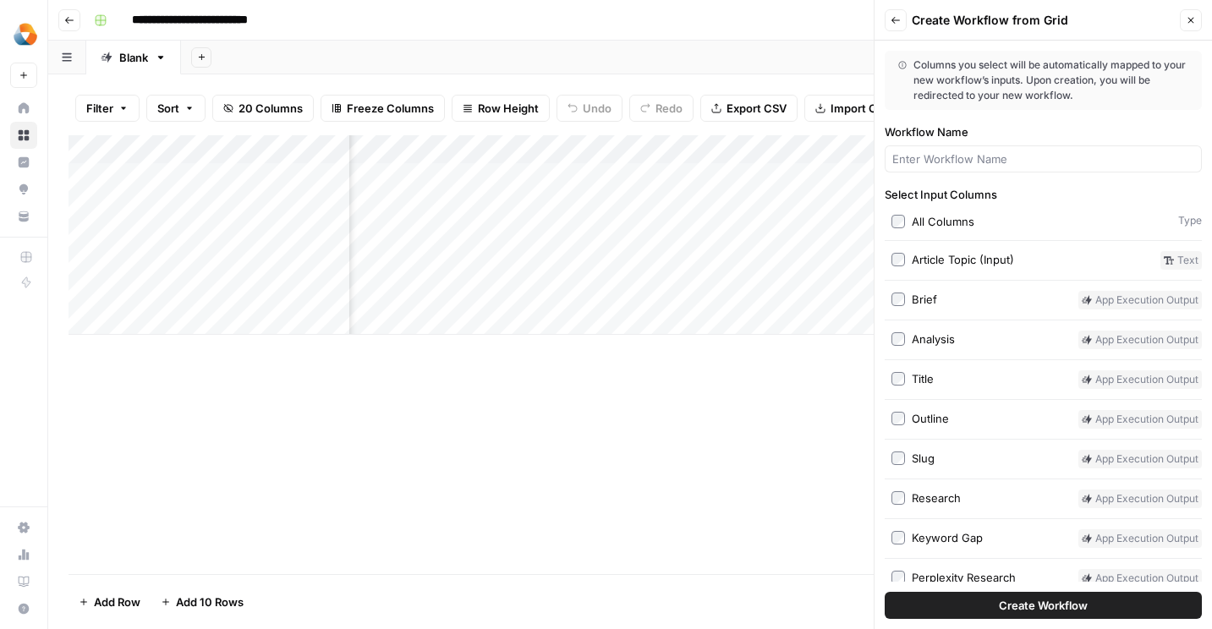
scroll to position [258, 0]
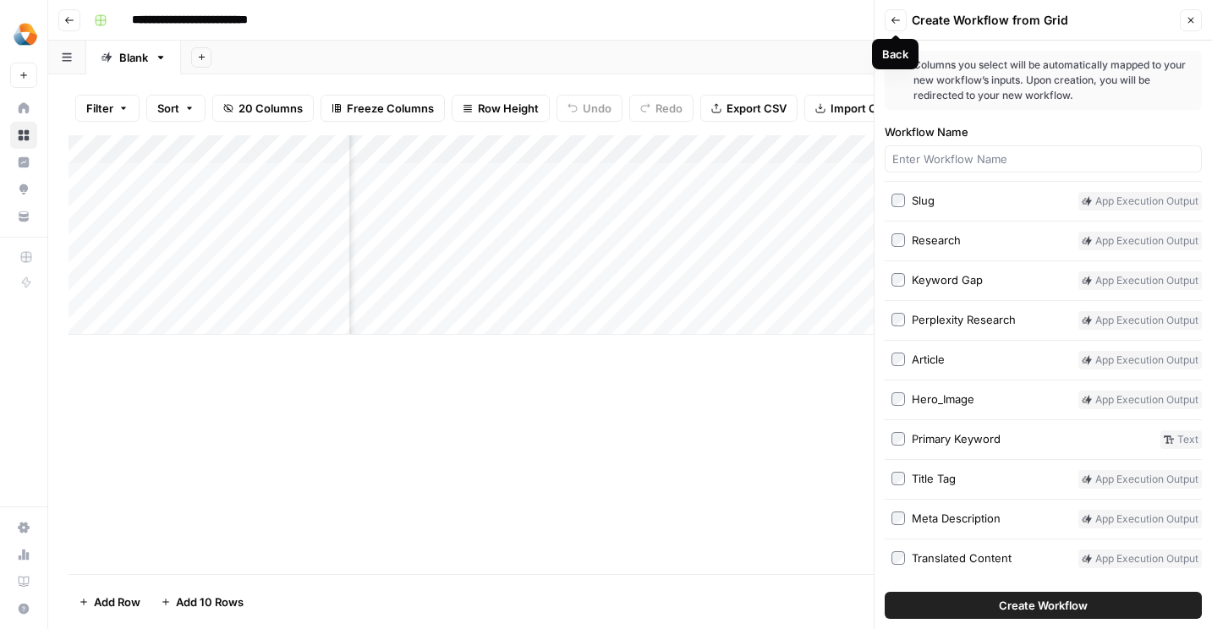
click at [896, 23] on icon "button" at bounding box center [895, 20] width 10 height 10
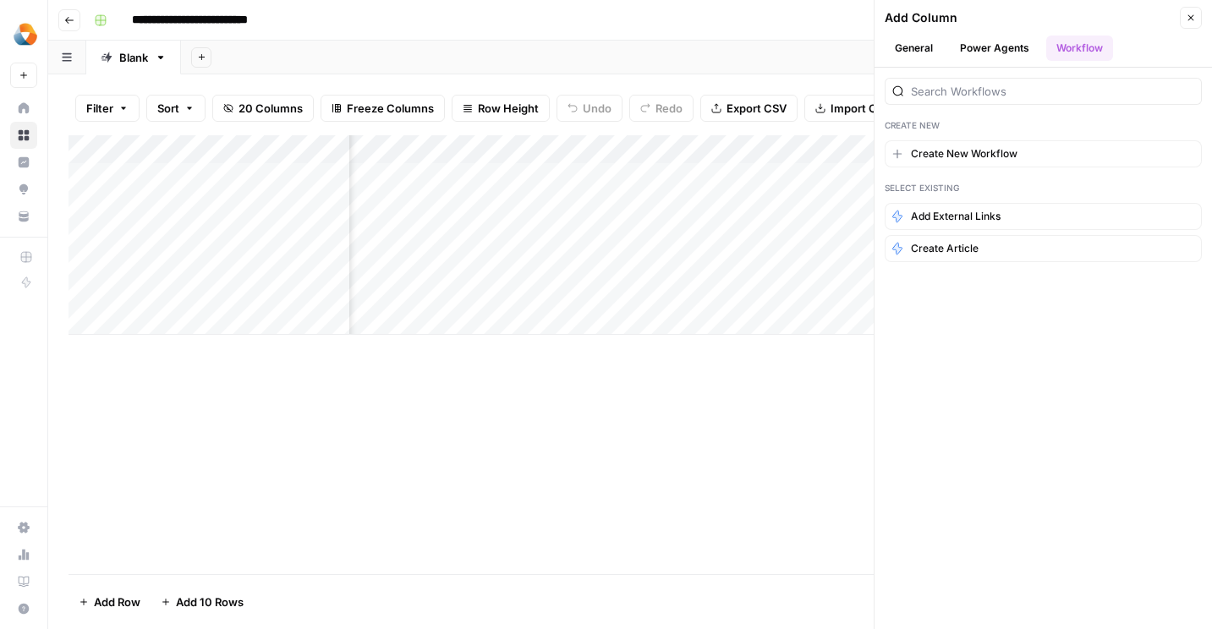
click at [923, 52] on button "General" at bounding box center [914, 48] width 58 height 25
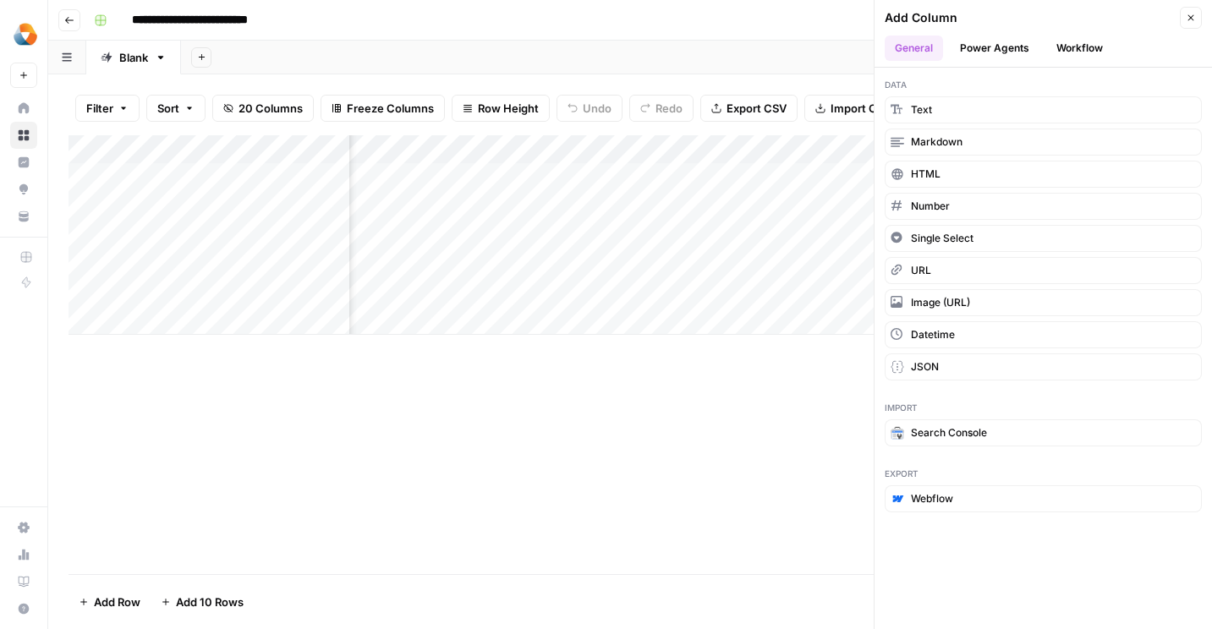
click at [1014, 47] on button "Power Agents" at bounding box center [995, 48] width 90 height 25
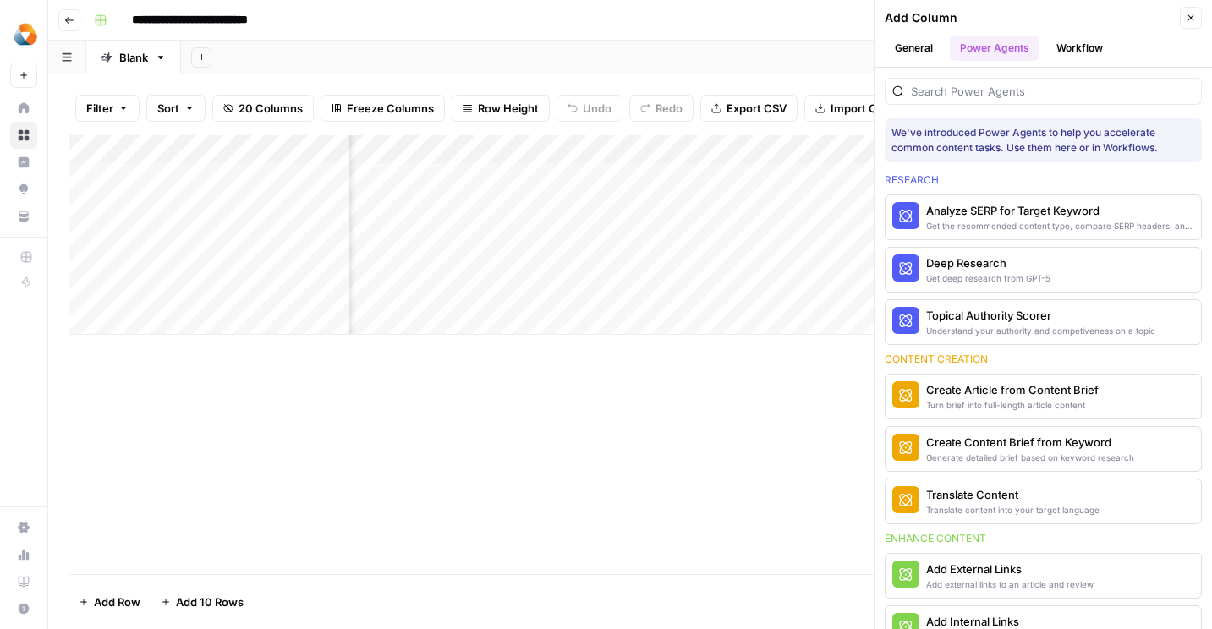
click at [1014, 47] on button "Power Agents" at bounding box center [995, 48] width 90 height 25
click at [1025, 511] on div "Translate content into your target language" at bounding box center [1012, 510] width 173 height 14
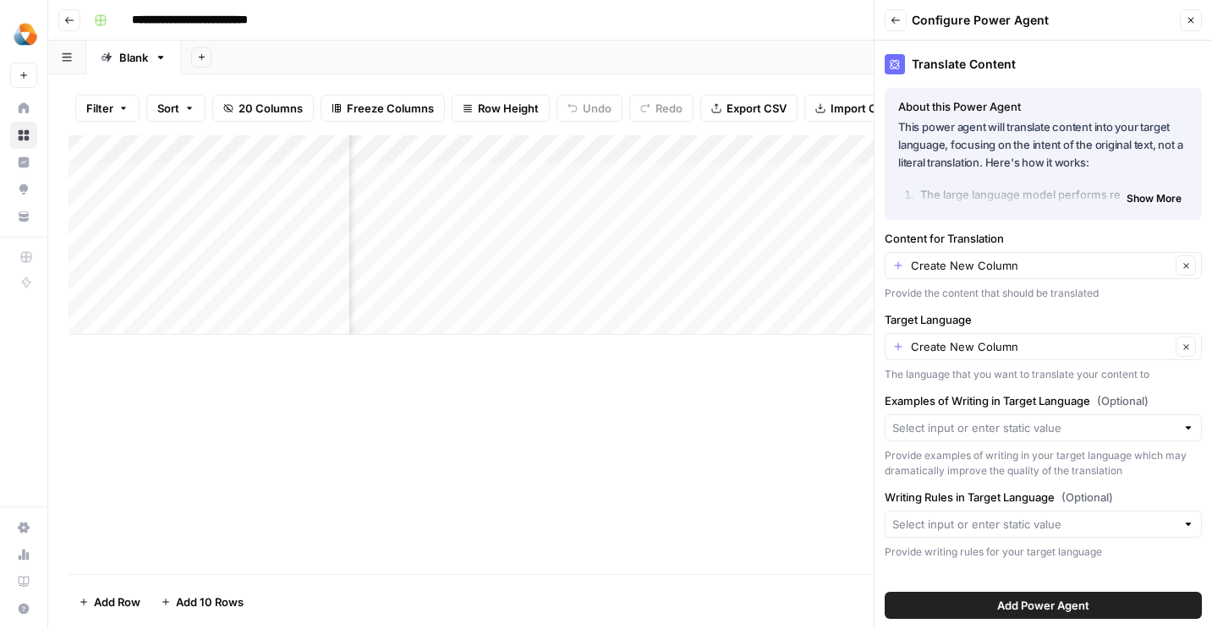
click at [1165, 205] on span "Show More" at bounding box center [1153, 198] width 55 height 15
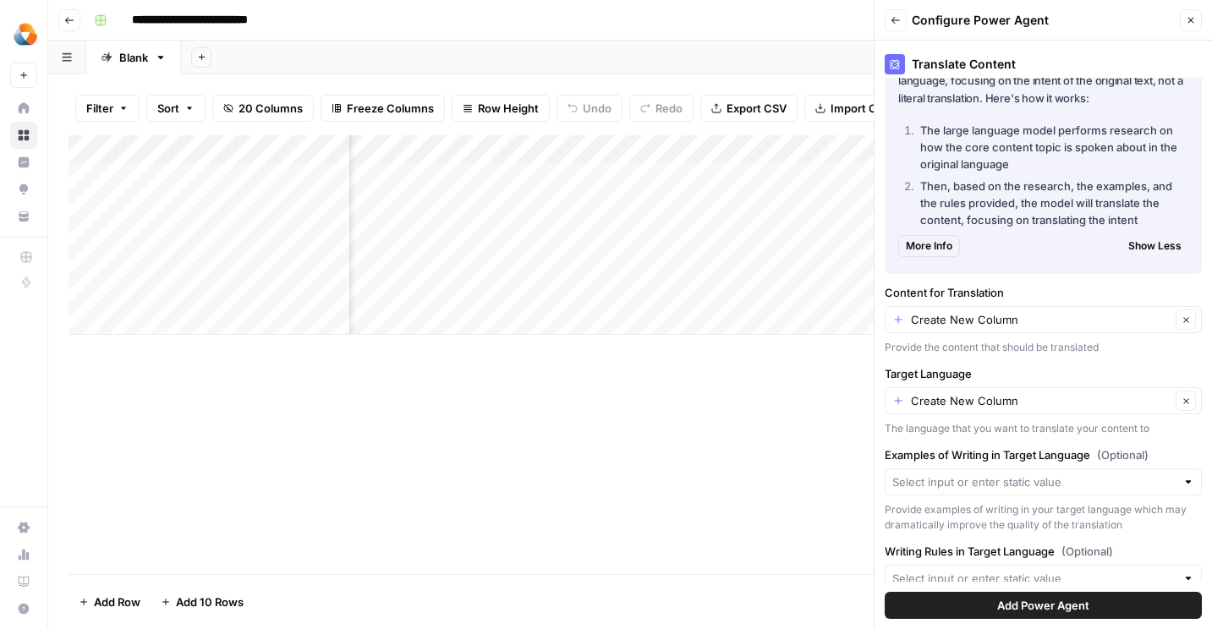
scroll to position [107, 0]
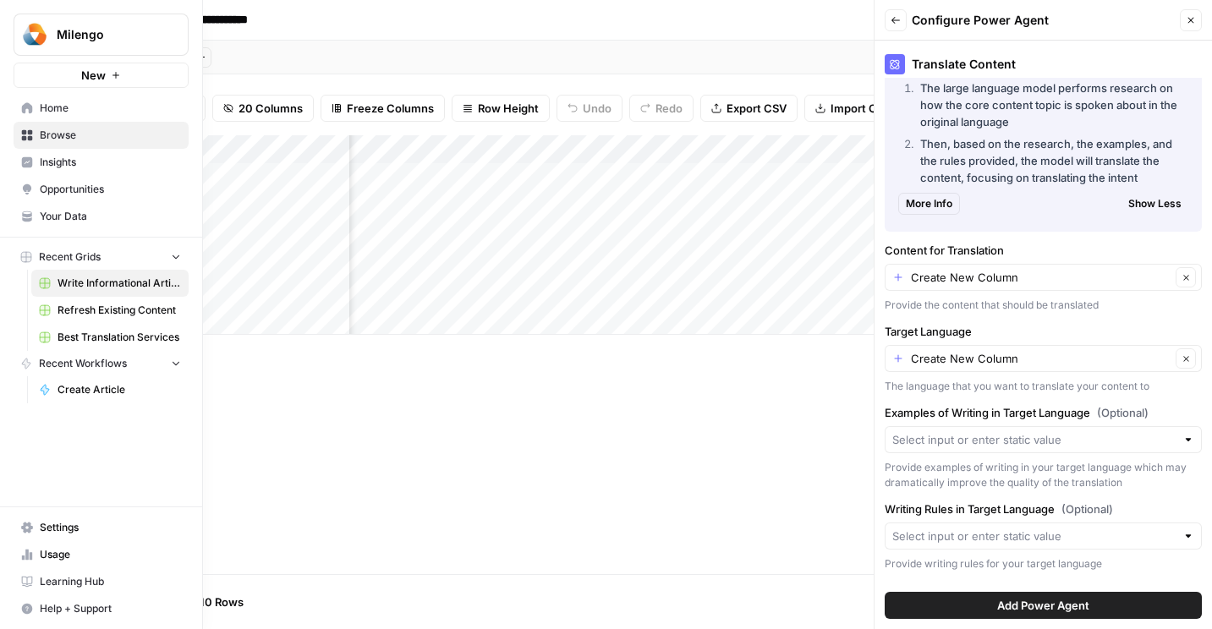
click at [27, 220] on icon at bounding box center [26, 219] width 9 height 4
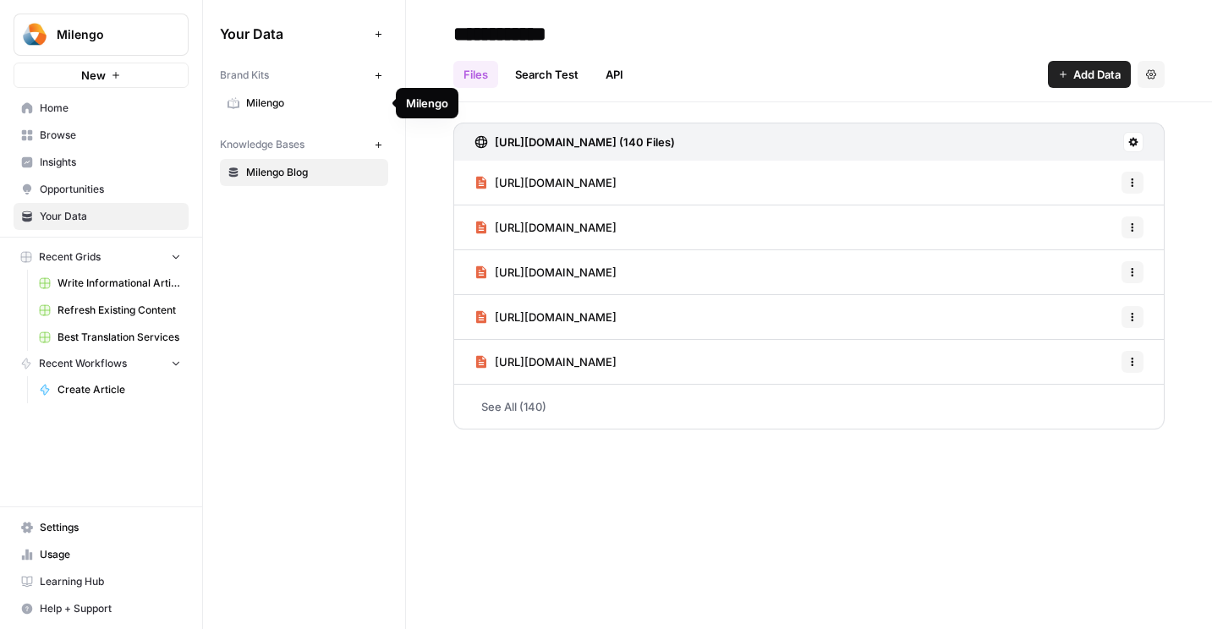
click at [263, 98] on span "Milengo" at bounding box center [313, 103] width 134 height 15
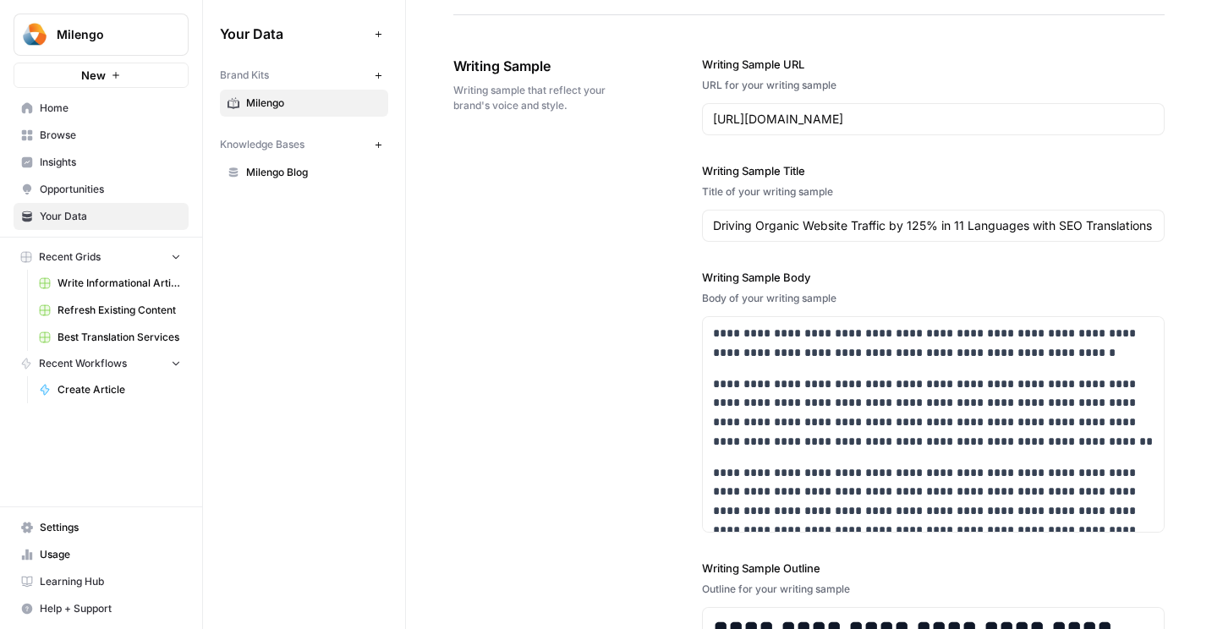
scroll to position [2567, 0]
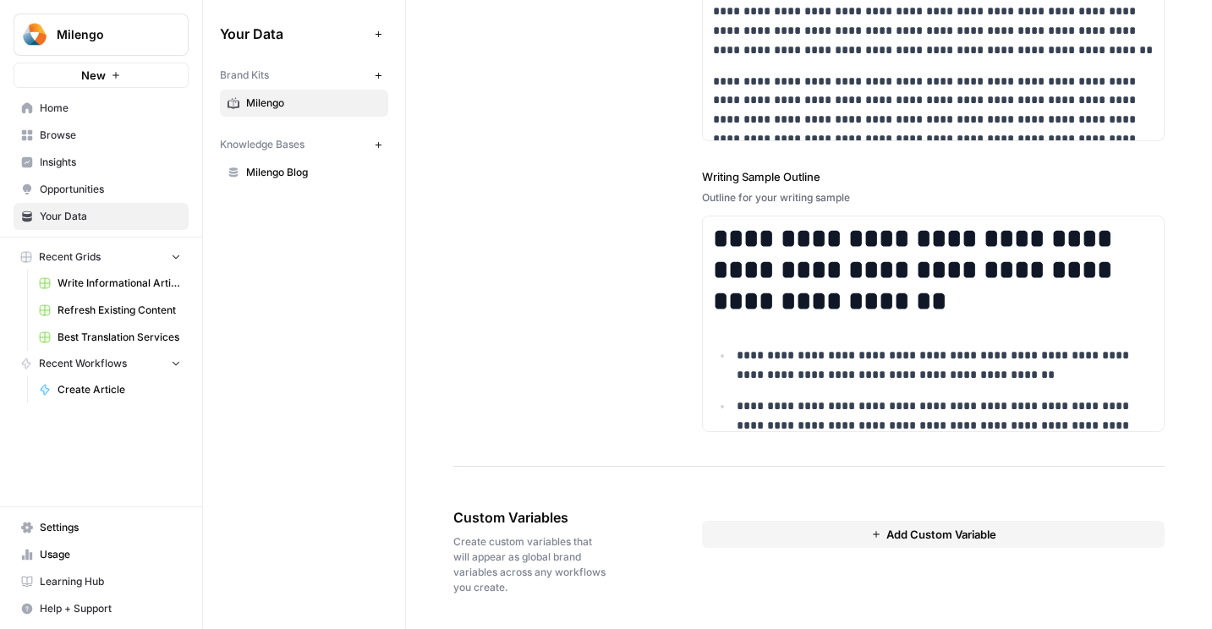
click at [841, 527] on button "Add Custom Variable" at bounding box center [933, 534] width 463 height 27
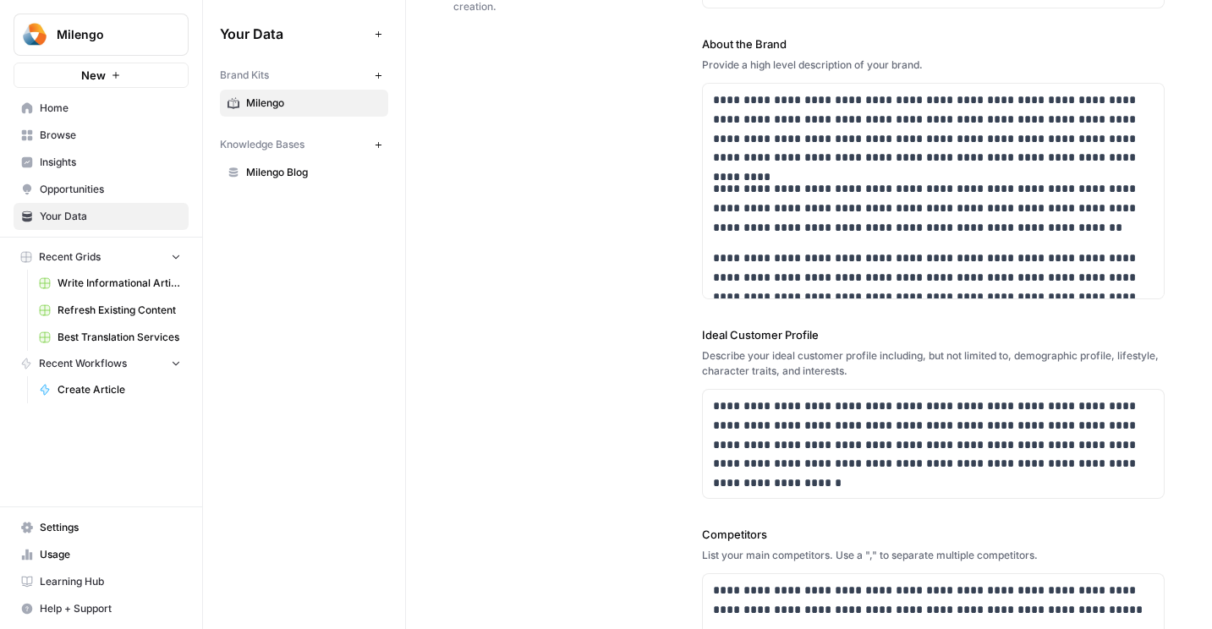
scroll to position [0, 0]
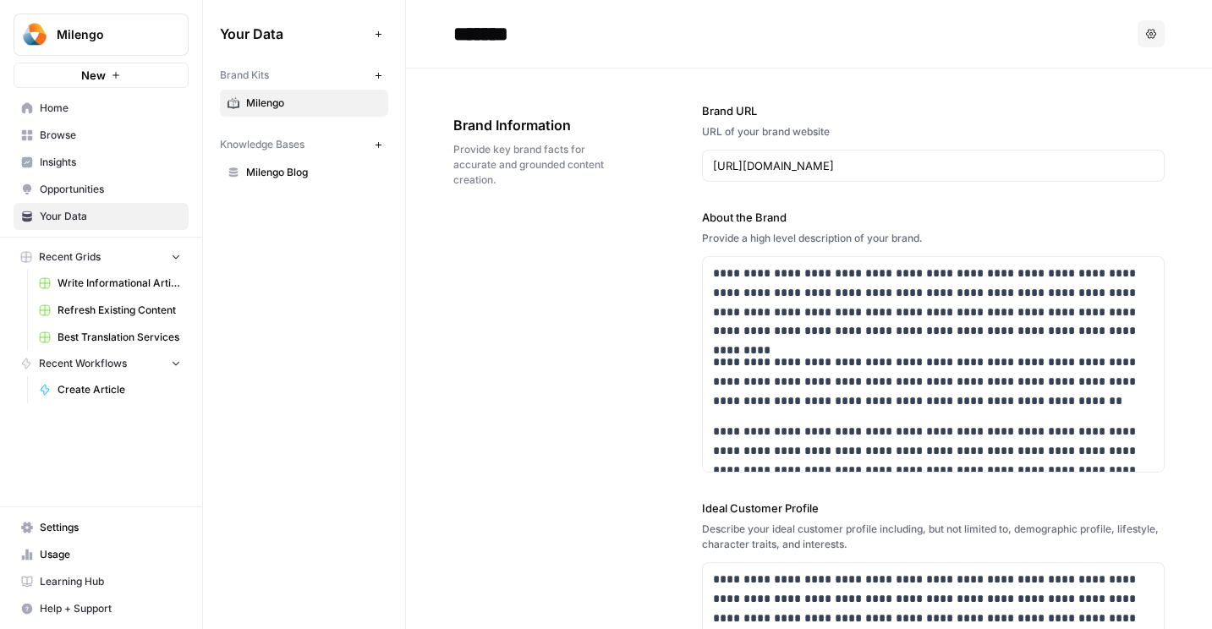
click at [1150, 41] on button "Options" at bounding box center [1150, 33] width 27 height 27
click at [998, 80] on div "**********" at bounding box center [933, 581] width 463 height 1027
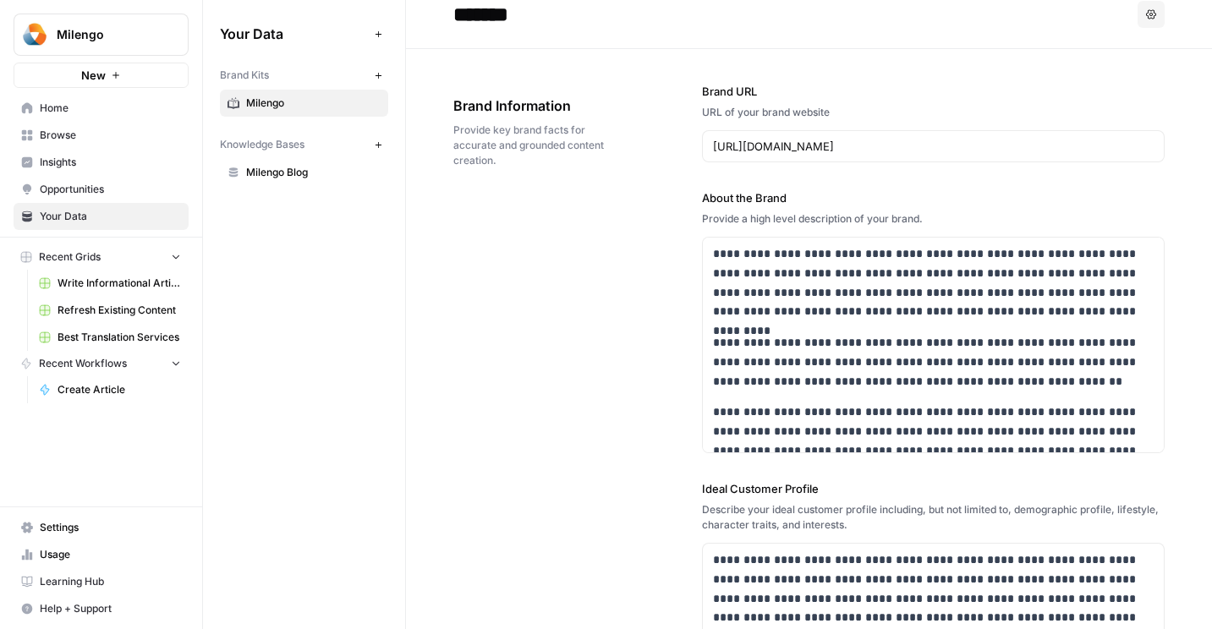
scroll to position [10, 0]
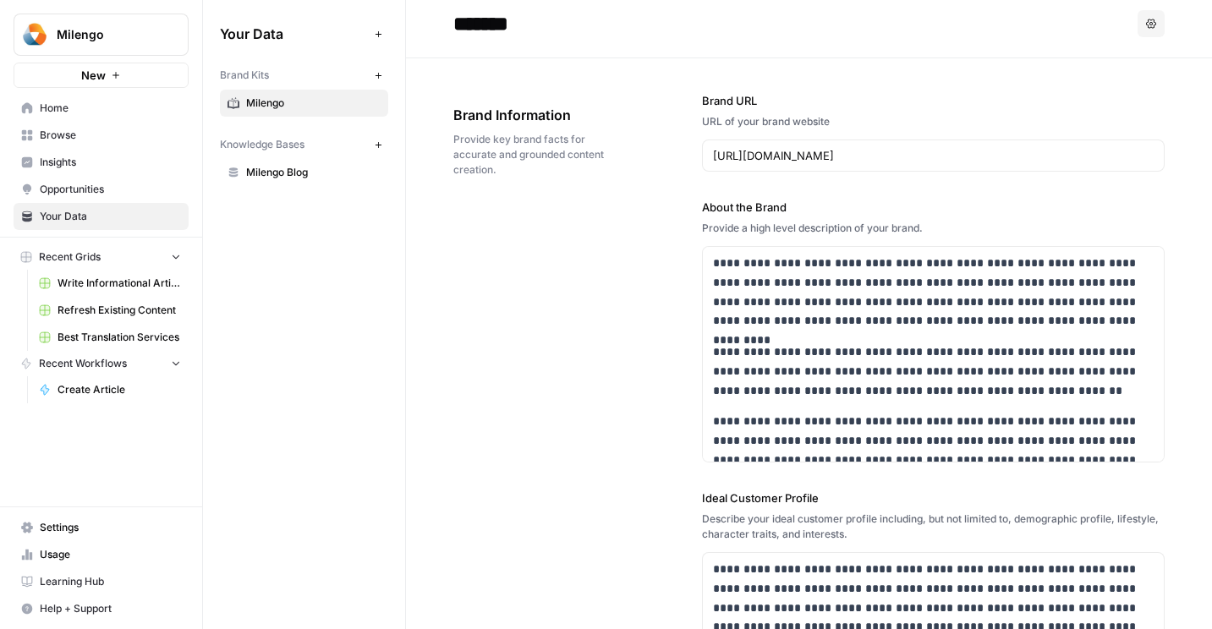
click at [585, 342] on div "**********" at bounding box center [808, 572] width 711 height 1028
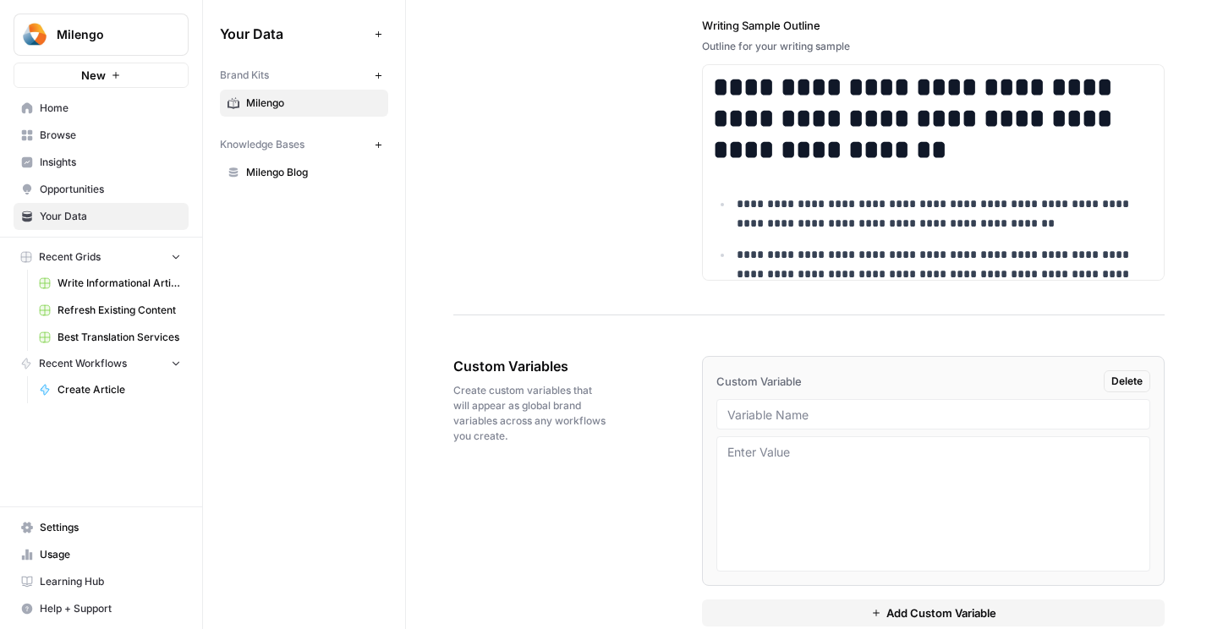
scroll to position [2720, 0]
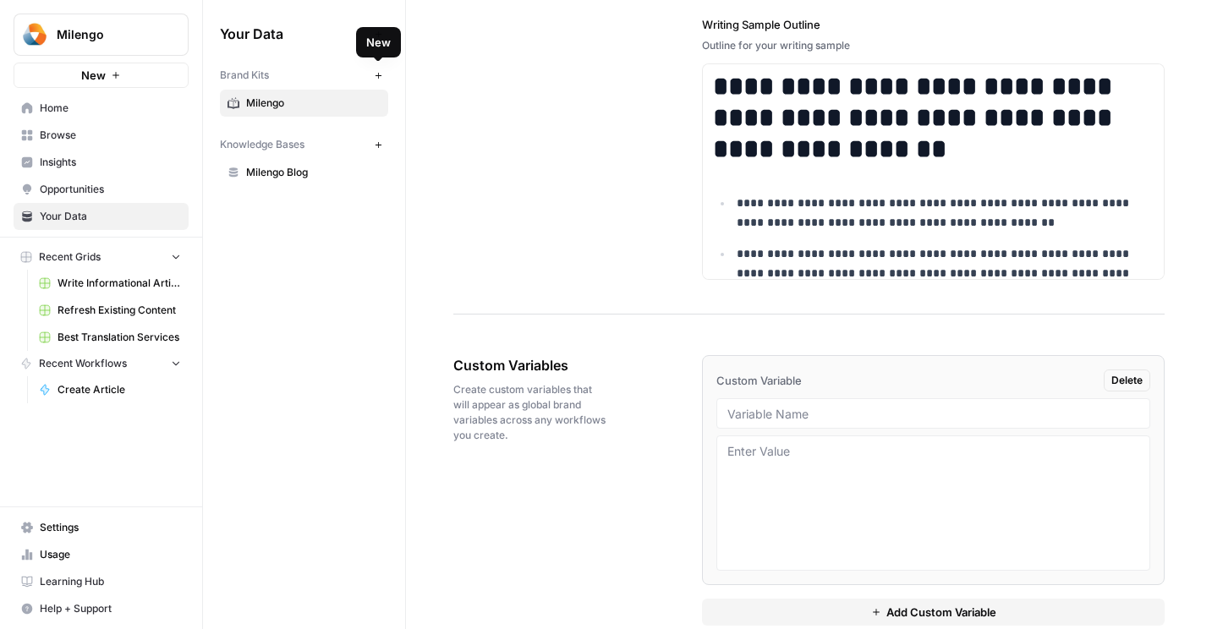
click at [375, 74] on icon "button" at bounding box center [378, 75] width 9 height 9
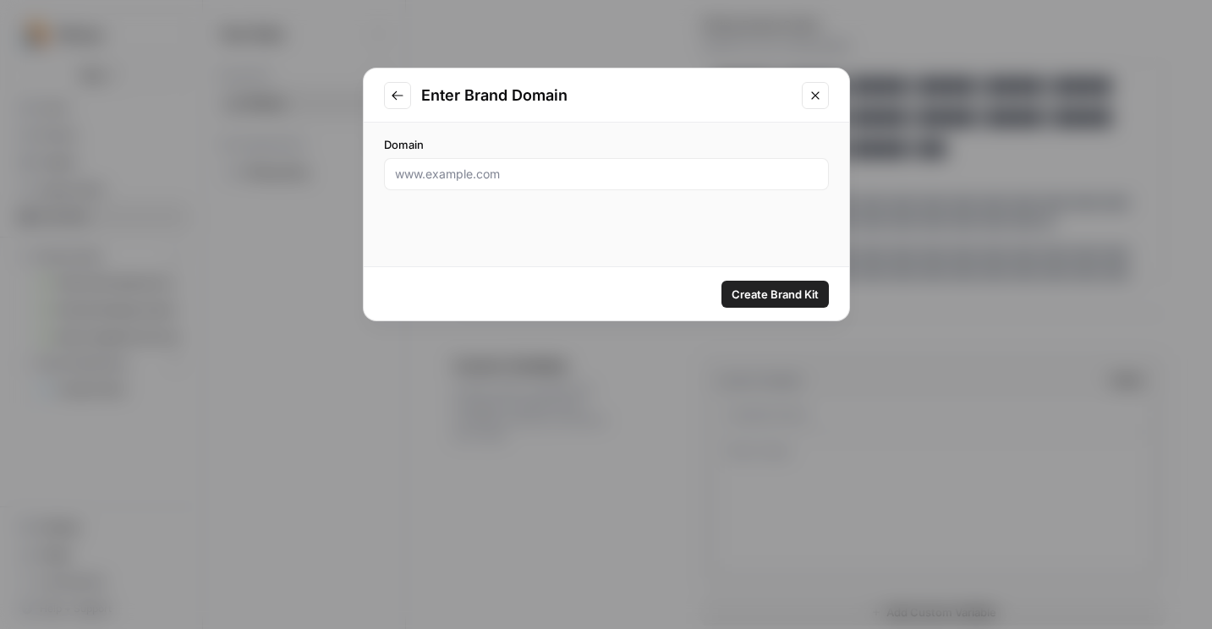
click at [809, 107] on button "Close modal" at bounding box center [815, 95] width 27 height 27
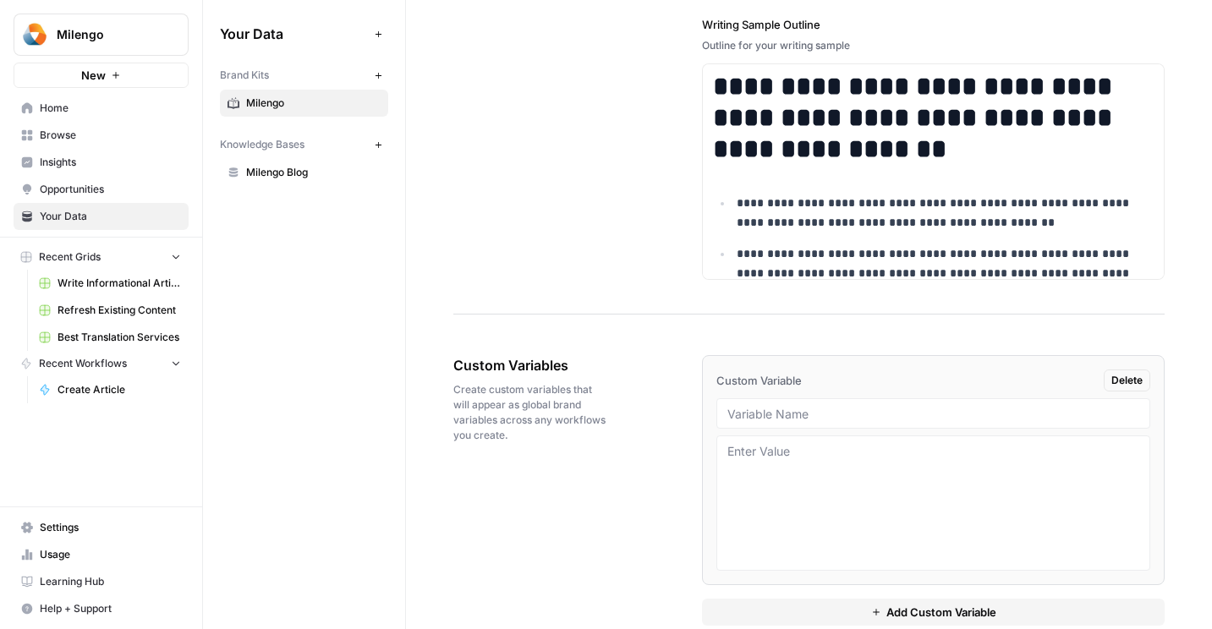
click at [380, 28] on button "Add Data" at bounding box center [378, 34] width 20 height 20
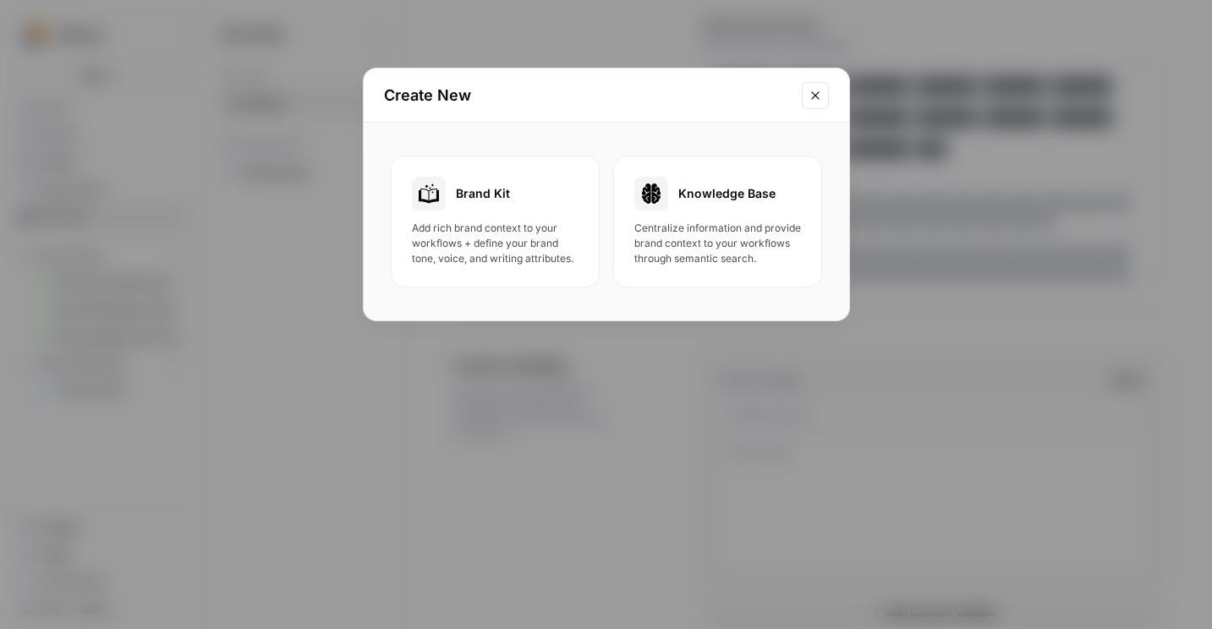
click at [815, 96] on icon "Close modal" at bounding box center [815, 96] width 14 height 14
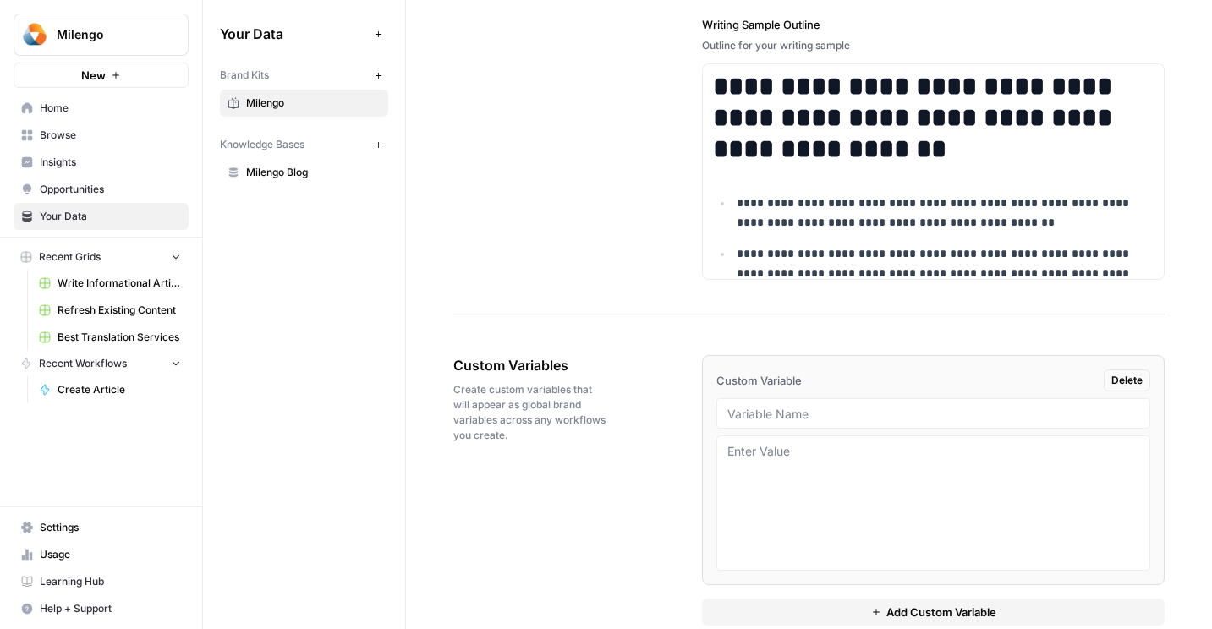
click at [314, 174] on span "Milengo Blog" at bounding box center [313, 172] width 134 height 15
